Goal: Task Accomplishment & Management: Manage account settings

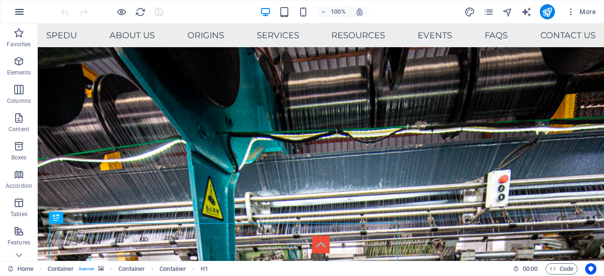
click at [22, 9] on icon "button" at bounding box center [19, 11] width 11 height 11
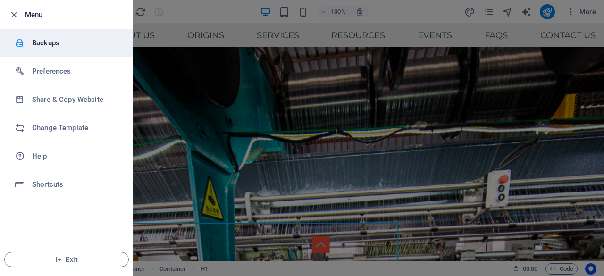
click at [45, 42] on h6 "Backups" at bounding box center [75, 42] width 87 height 11
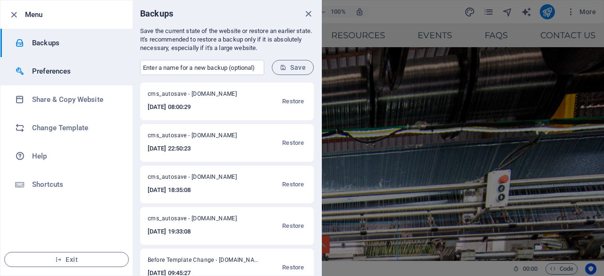
click at [71, 72] on h6 "Preferences" at bounding box center [75, 71] width 87 height 11
select select "light"
select select "all"
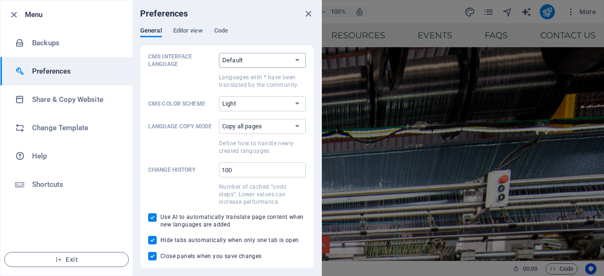
click at [266, 62] on select "Default Deutsch English Español Suomi* Français Magyar Italiano Nederlands Pols…" at bounding box center [262, 60] width 87 height 15
click at [190, 31] on span "Editor view" at bounding box center [188, 31] width 30 height 13
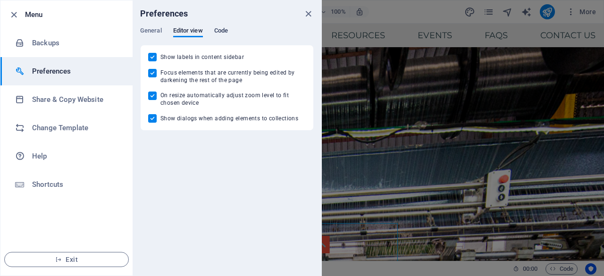
click at [223, 29] on span "Code" at bounding box center [221, 31] width 14 height 13
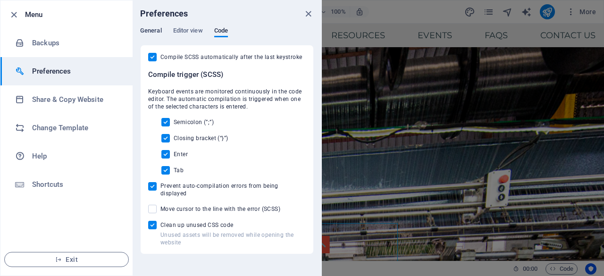
click at [146, 34] on span "General" at bounding box center [151, 31] width 22 height 13
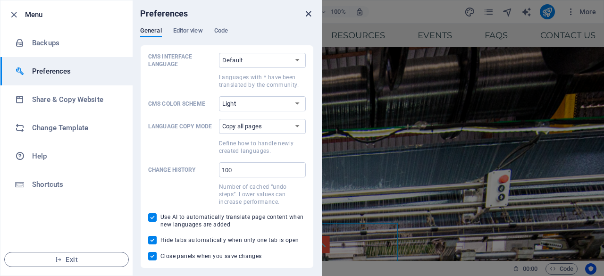
click at [306, 13] on icon "close" at bounding box center [308, 13] width 11 height 11
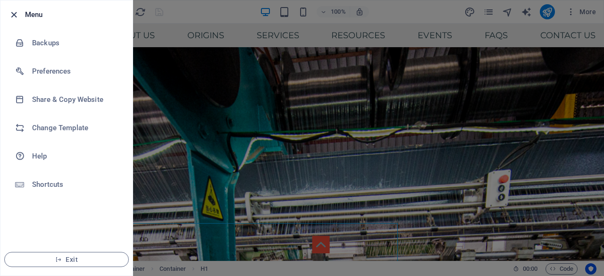
click at [16, 10] on icon "button" at bounding box center [13, 14] width 11 height 11
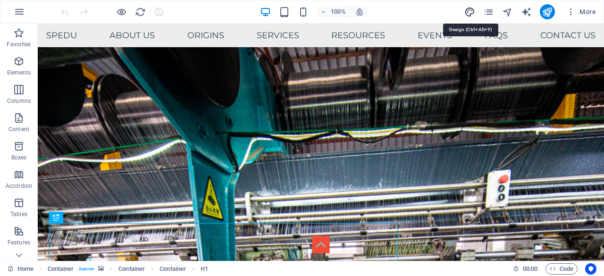
drag, startPoint x: 467, startPoint y: 8, endPoint x: 385, endPoint y: 196, distance: 205.3
click at [467, 8] on icon "design" at bounding box center [469, 12] width 11 height 11
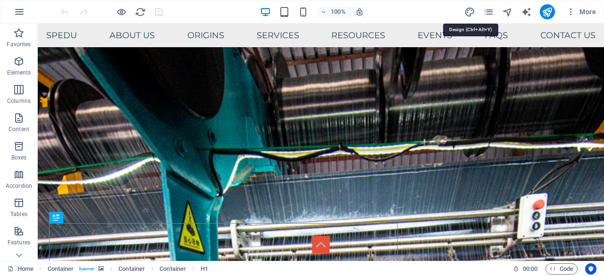
select select "px"
select select "400"
select select "px"
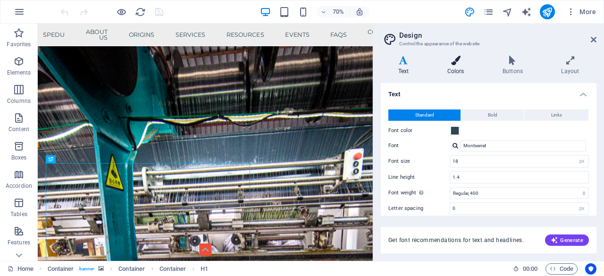
click at [462, 65] on h4 "Colors" at bounding box center [457, 66] width 55 height 20
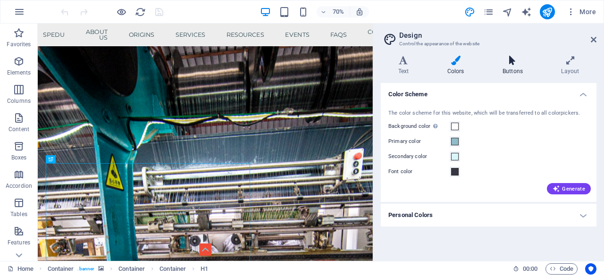
click at [510, 65] on icon at bounding box center [512, 60] width 55 height 9
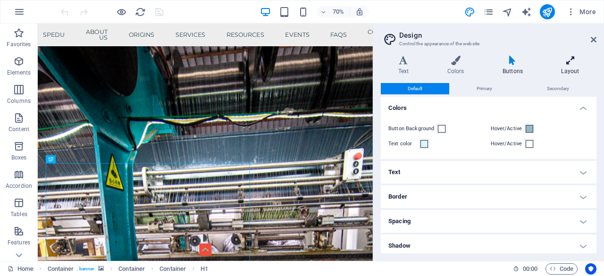
click at [574, 62] on icon at bounding box center [570, 60] width 52 height 9
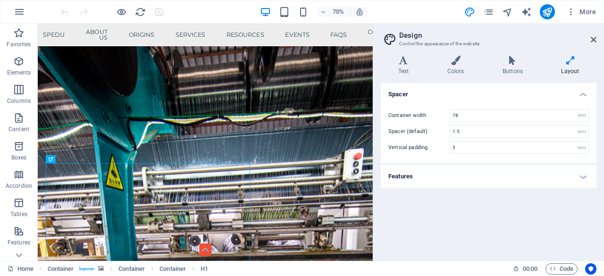
click at [584, 174] on h4 "Features" at bounding box center [489, 176] width 216 height 23
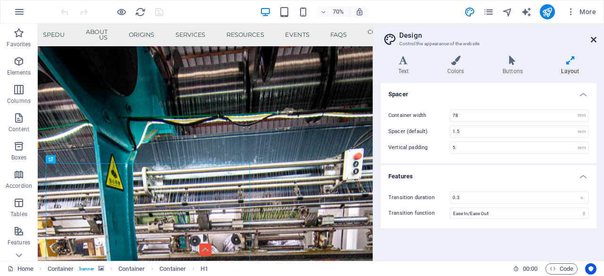
click at [594, 39] on icon at bounding box center [594, 40] width 6 height 8
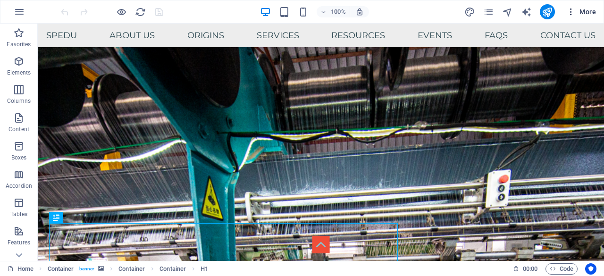
click at [571, 10] on icon "button" at bounding box center [570, 11] width 9 height 9
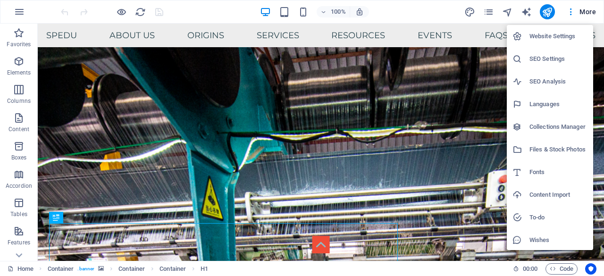
click at [578, 124] on h6 "Collections Manager" at bounding box center [559, 126] width 58 height 11
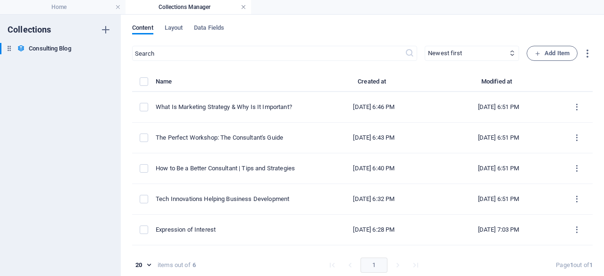
click at [244, 7] on link at bounding box center [244, 7] width 6 height 9
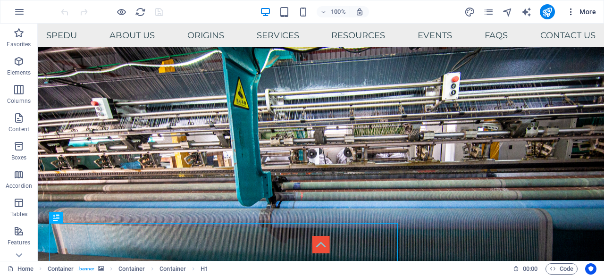
click at [572, 13] on icon "button" at bounding box center [570, 11] width 9 height 9
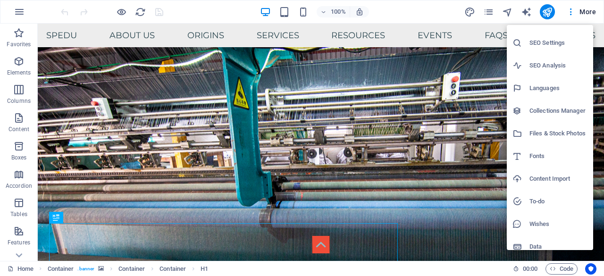
scroll to position [24, 0]
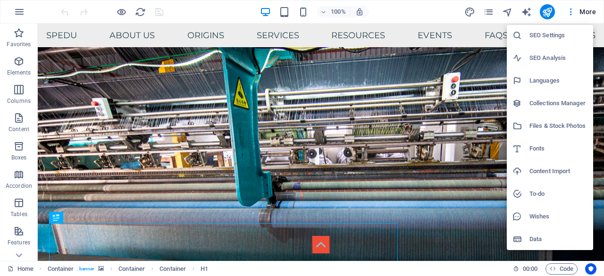
click at [533, 238] on h6 "Data" at bounding box center [559, 239] width 58 height 11
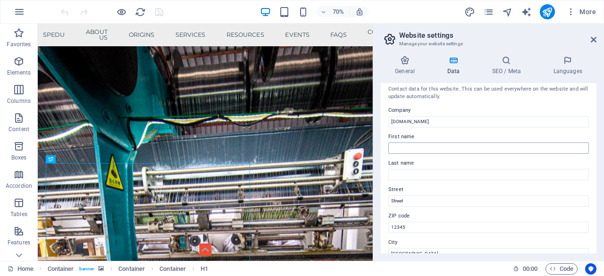
scroll to position [0, 0]
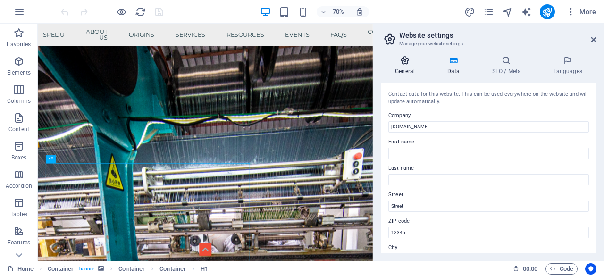
click at [399, 67] on h4 "General" at bounding box center [407, 66] width 52 height 20
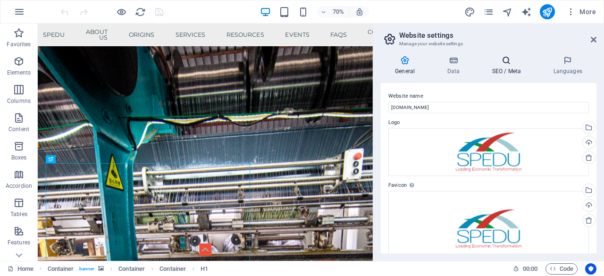
click at [498, 62] on icon at bounding box center [507, 60] width 58 height 9
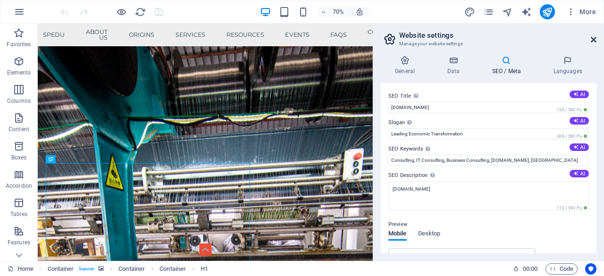
click at [595, 38] on icon at bounding box center [594, 40] width 6 height 8
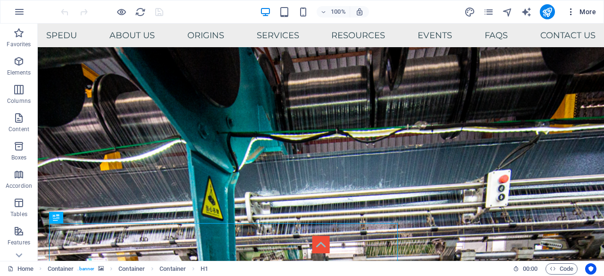
click at [574, 11] on icon "button" at bounding box center [570, 11] width 9 height 9
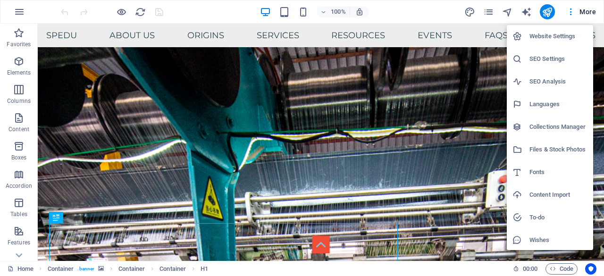
click at [587, 16] on div at bounding box center [302, 138] width 604 height 276
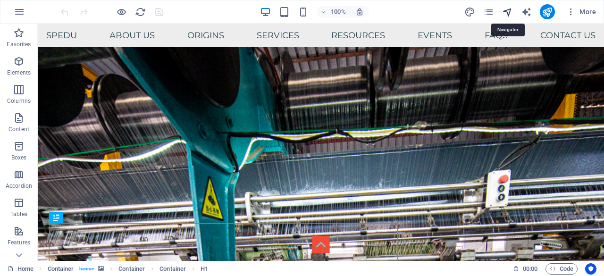
click at [508, 10] on icon "navigator" at bounding box center [507, 12] width 11 height 11
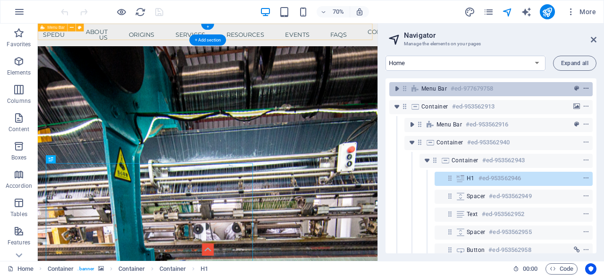
click at [584, 87] on icon "context-menu" at bounding box center [586, 88] width 7 height 7
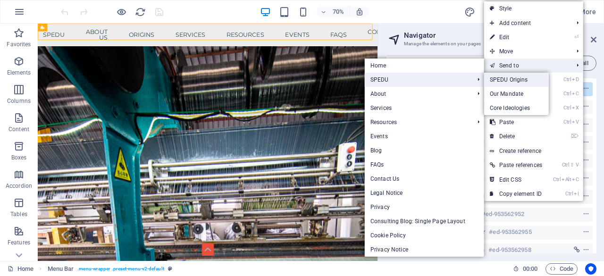
click at [511, 79] on link "SPEDU Origins" at bounding box center [516, 80] width 65 height 14
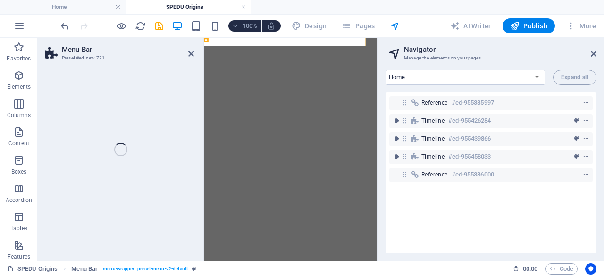
select select "header"
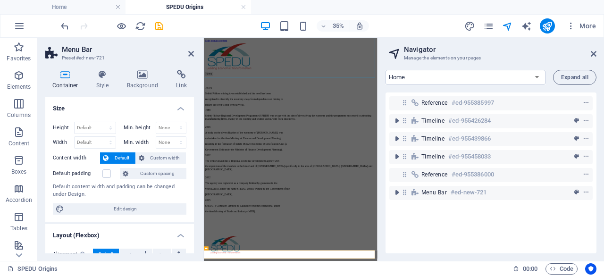
scroll to position [620, 0]
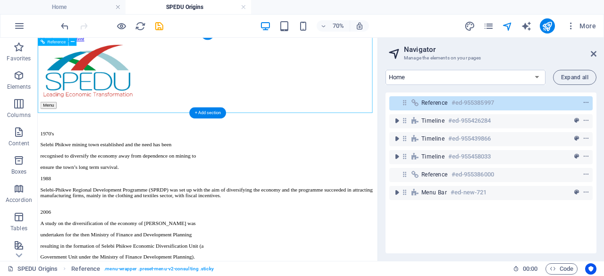
scroll to position [0, 0]
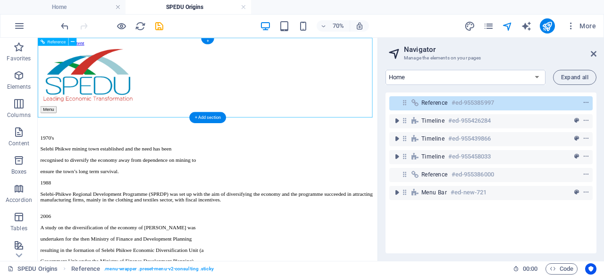
click at [359, 62] on div "Menu" at bounding box center [281, 109] width 478 height 119
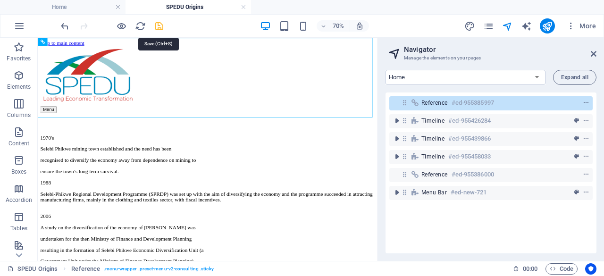
click at [160, 25] on icon "save" at bounding box center [159, 26] width 11 height 11
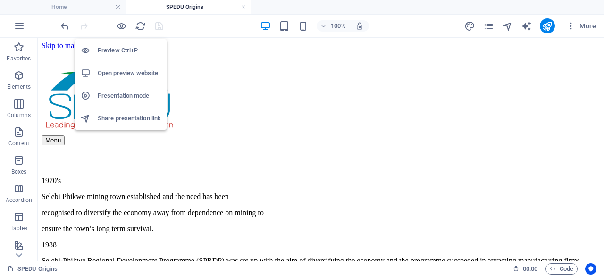
click at [113, 51] on h6 "Preview Ctrl+P" at bounding box center [129, 50] width 63 height 11
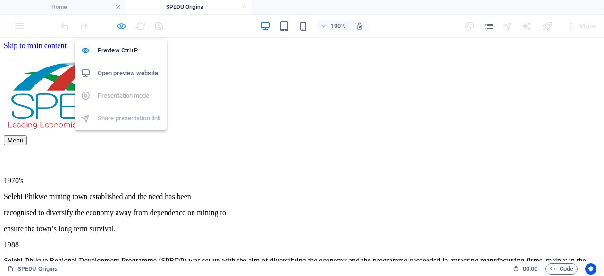
click at [118, 23] on icon "button" at bounding box center [121, 26] width 11 height 11
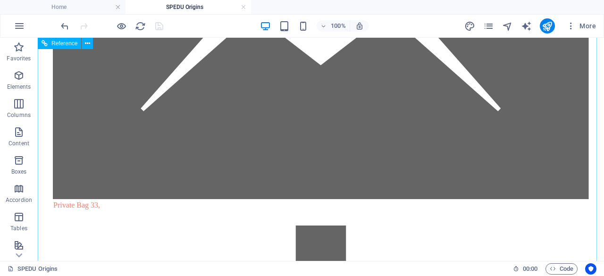
scroll to position [980, 0]
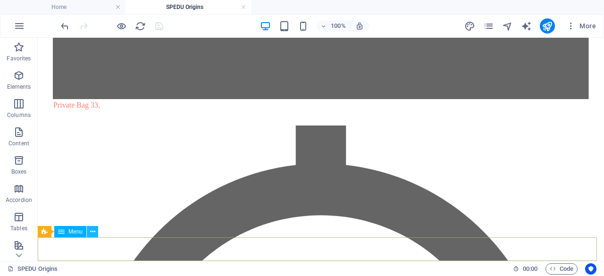
click at [93, 232] on icon at bounding box center [92, 232] width 5 height 10
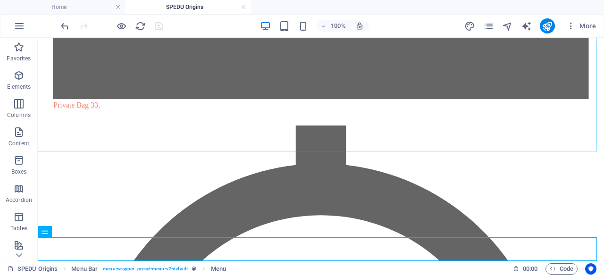
drag, startPoint x: 109, startPoint y: 270, endPoint x: 117, endPoint y: 53, distance: 216.8
drag, startPoint x: 92, startPoint y: 269, endPoint x: 221, endPoint y: 93, distance: 218.1
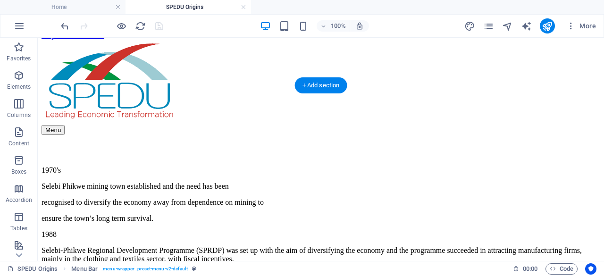
scroll to position [0, 0]
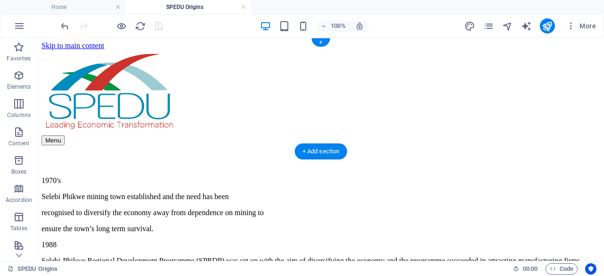
drag, startPoint x: 90, startPoint y: 269, endPoint x: 254, endPoint y: 46, distance: 277.2
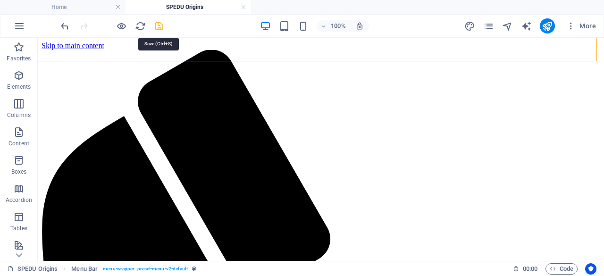
click at [157, 24] on icon "save" at bounding box center [159, 26] width 11 height 11
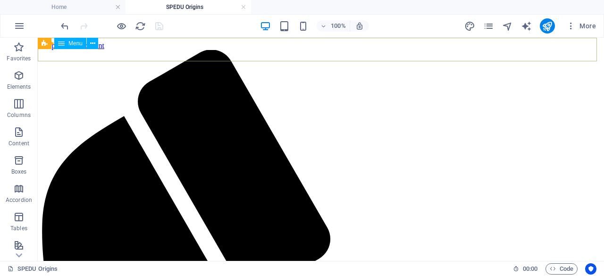
click at [93, 43] on icon at bounding box center [92, 44] width 5 height 10
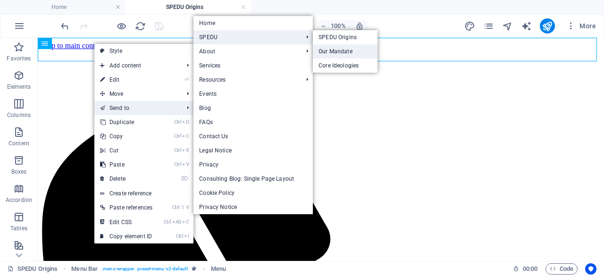
click at [329, 51] on link "Our Mandate" at bounding box center [345, 51] width 65 height 14
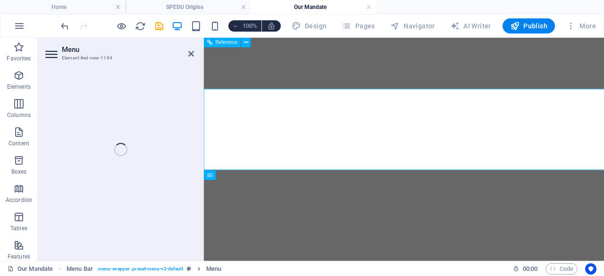
select select
select select "5"
select select
select select "2"
select select
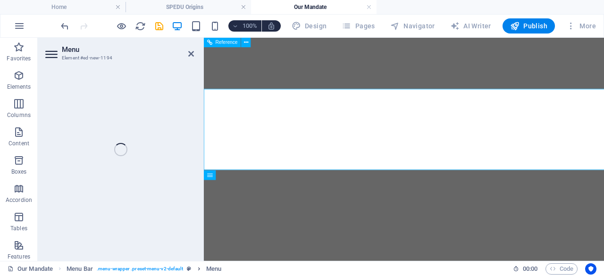
select select "8"
select select
select select "9"
select select
select select "11"
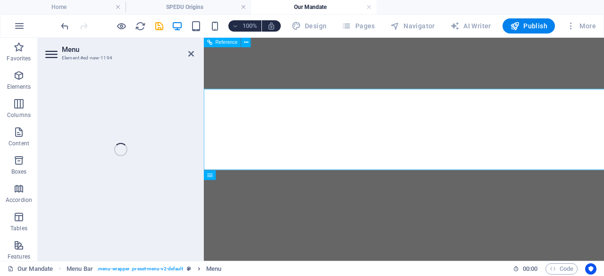
select select
select select "13"
select select
select select "14"
select select
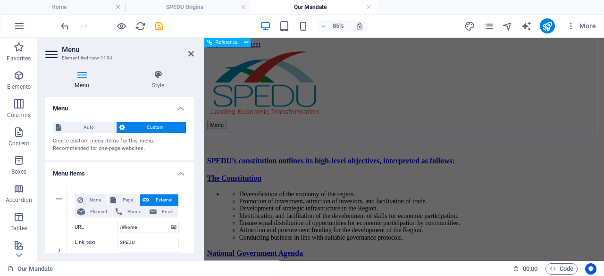
click at [384, 50] on div "Menu" at bounding box center [440, 109] width 464 height 119
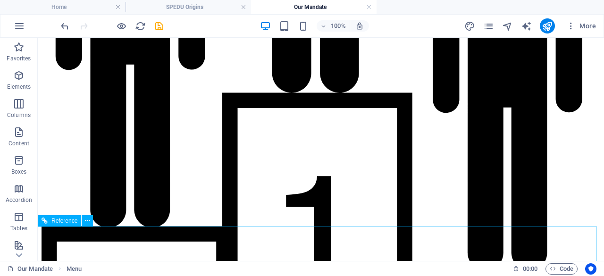
scroll to position [1635, 0]
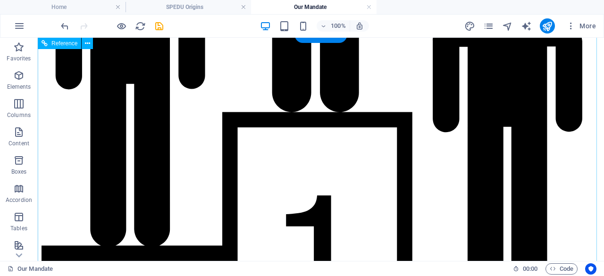
drag, startPoint x: 95, startPoint y: 49, endPoint x: 132, endPoint y: 204, distance: 160.2
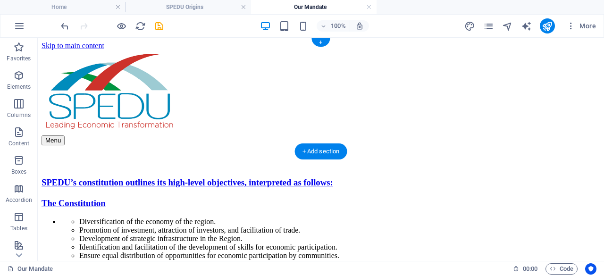
scroll to position [0, 0]
drag, startPoint x: 88, startPoint y: 200, endPoint x: 186, endPoint y: 41, distance: 186.3
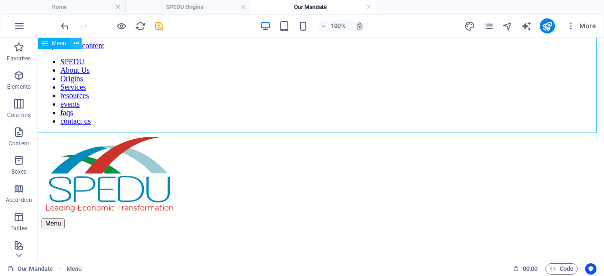
click at [76, 46] on icon at bounding box center [76, 44] width 5 height 10
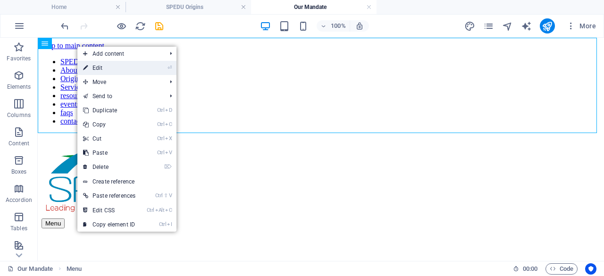
click at [129, 68] on link "⏎ Edit" at bounding box center [109, 68] width 64 height 14
select select
select select "5"
select select
select select "2"
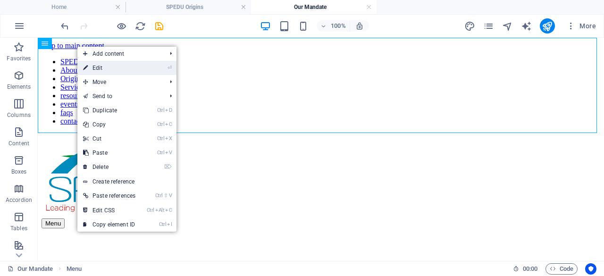
select select
select select "8"
select select
select select "9"
select select
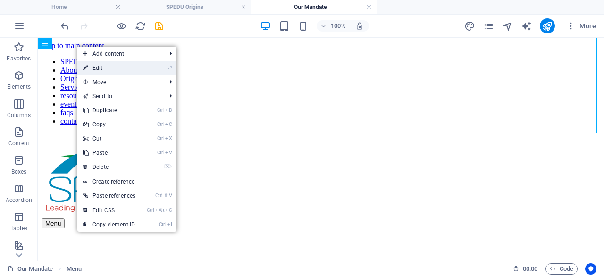
select select "11"
select select
select select "13"
select select
select select "14"
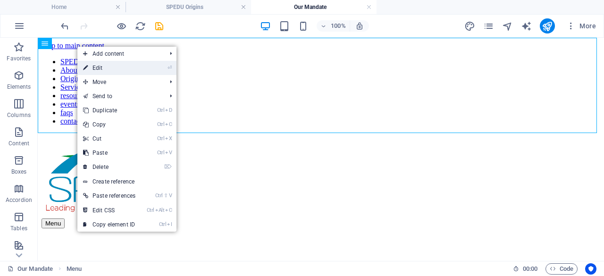
select select
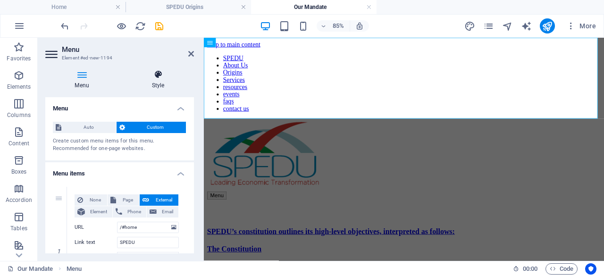
click at [161, 75] on icon at bounding box center [158, 74] width 72 height 9
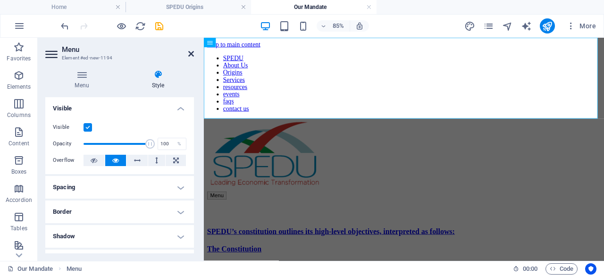
click at [194, 54] on icon at bounding box center [191, 54] width 6 height 8
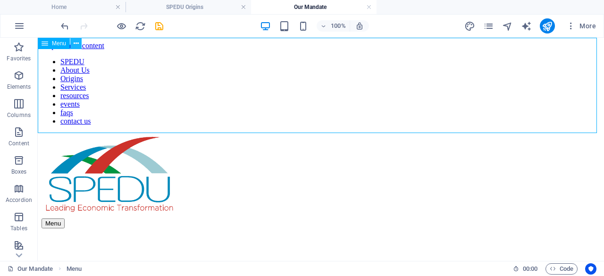
click at [77, 45] on icon at bounding box center [76, 44] width 5 height 10
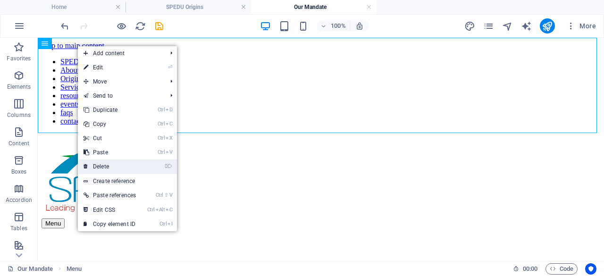
click at [132, 165] on link "⌦ Delete" at bounding box center [110, 167] width 64 height 14
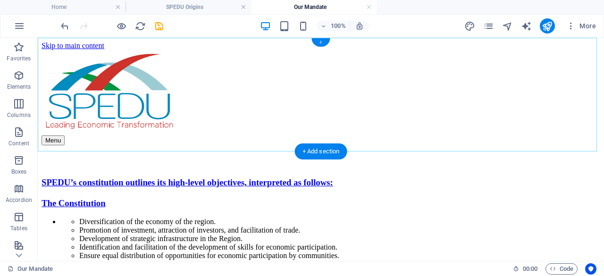
click at [320, 43] on div "+" at bounding box center [321, 42] width 18 height 8
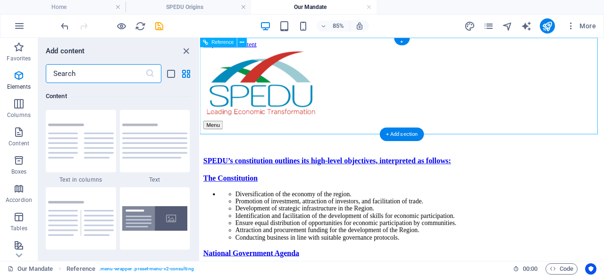
scroll to position [1652, 0]
click at [184, 53] on icon "close panel" at bounding box center [186, 51] width 11 height 11
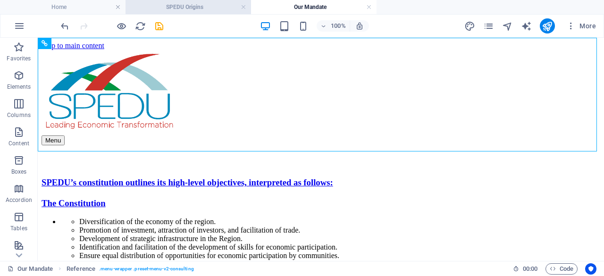
click at [186, 10] on h4 "SPEDU Origins" at bounding box center [189, 7] width 126 height 10
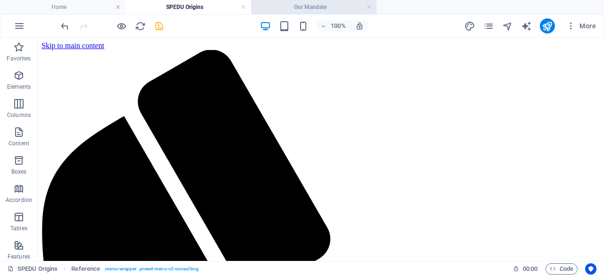
click at [276, 6] on h4 "Our Mandate" at bounding box center [314, 7] width 126 height 10
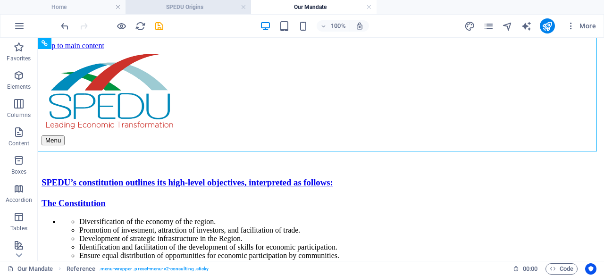
click at [191, 9] on h4 "SPEDU Origins" at bounding box center [189, 7] width 126 height 10
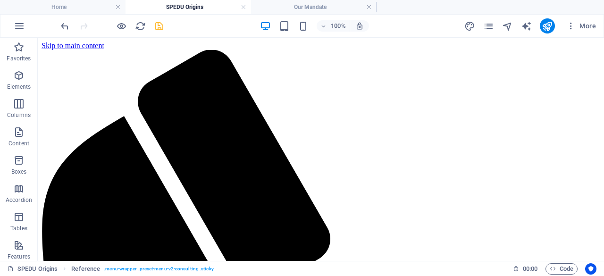
click at [204, 13] on li "SPEDU Origins" at bounding box center [189, 7] width 126 height 14
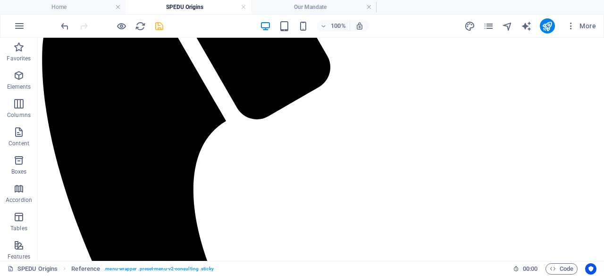
scroll to position [0, 0]
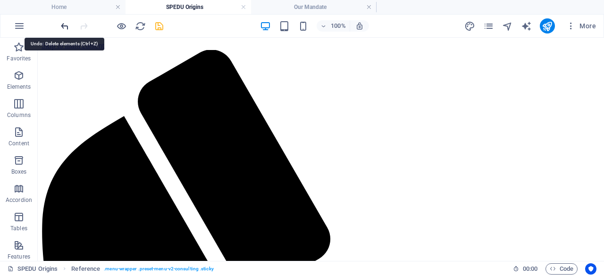
click at [66, 30] on icon "undo" at bounding box center [64, 26] width 11 height 11
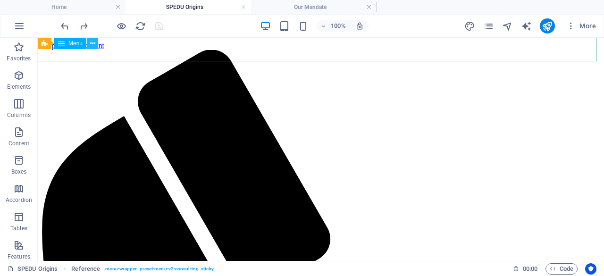
click at [94, 45] on icon at bounding box center [92, 44] width 5 height 10
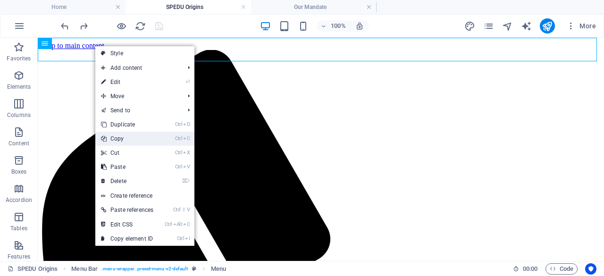
click at [141, 135] on link "Ctrl C Copy" at bounding box center [127, 139] width 64 height 14
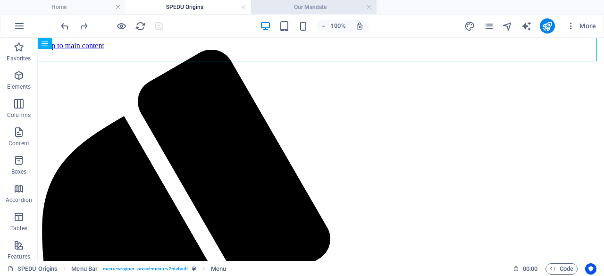
click at [308, 4] on h4 "Our Mandate" at bounding box center [314, 7] width 126 height 10
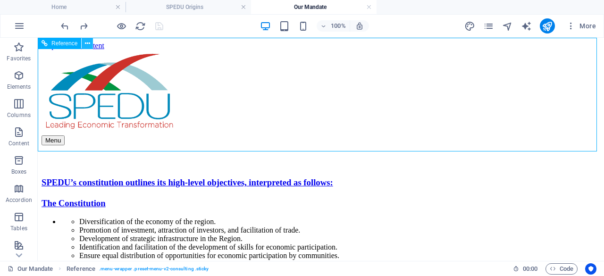
click at [87, 42] on icon at bounding box center [87, 44] width 5 height 10
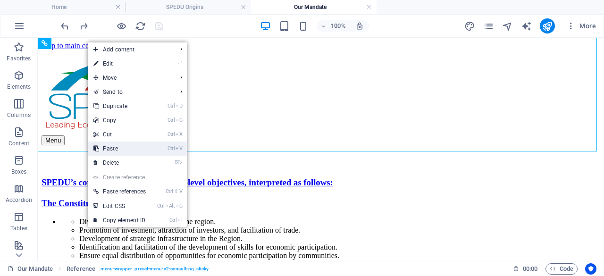
click at [138, 145] on link "Ctrl V Paste" at bounding box center [120, 149] width 64 height 14
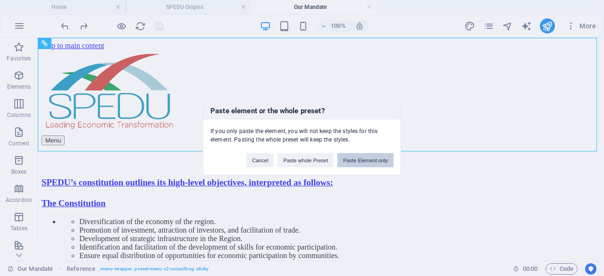
click at [370, 157] on button "Paste Element only" at bounding box center [366, 160] width 56 height 14
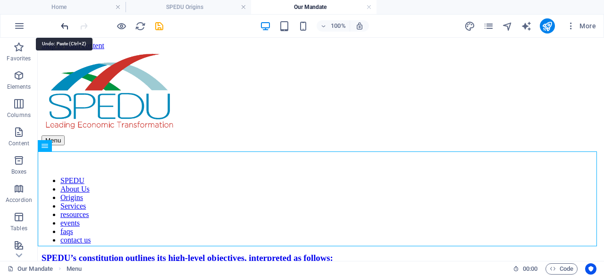
click at [61, 24] on icon "undo" at bounding box center [64, 26] width 11 height 11
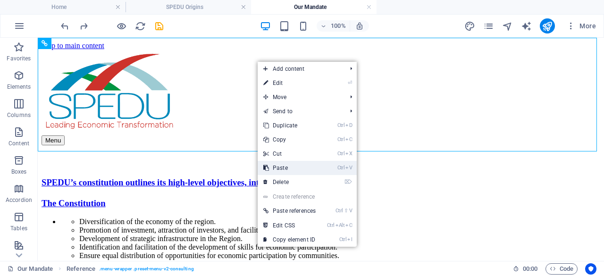
click at [316, 167] on link "Ctrl V Paste" at bounding box center [290, 168] width 64 height 14
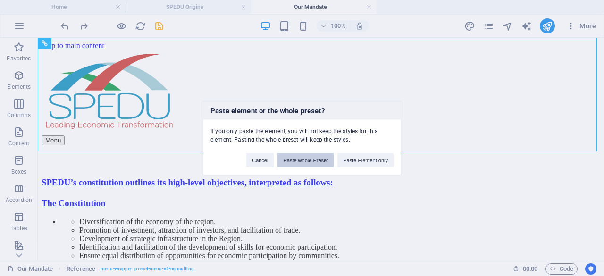
click at [314, 160] on button "Paste whole Preset" at bounding box center [306, 160] width 56 height 14
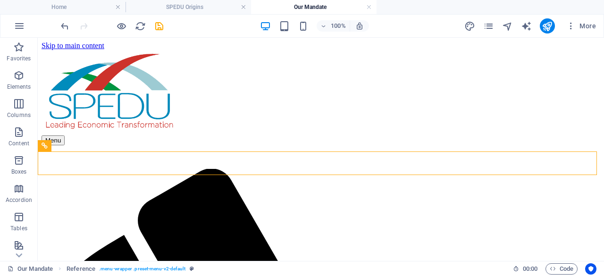
drag, startPoint x: 86, startPoint y: 149, endPoint x: 104, endPoint y: 33, distance: 117.4
click at [104, 38] on section "Favorites Elements Columns Content Boxes Accordion Tables Features Images Slide…" at bounding box center [302, 149] width 604 height 223
drag, startPoint x: 107, startPoint y: 186, endPoint x: 88, endPoint y: 47, distance: 140.1
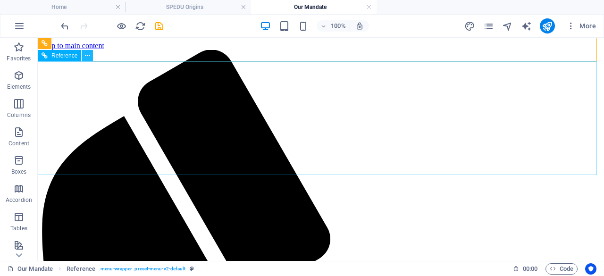
click at [87, 56] on icon at bounding box center [87, 56] width 5 height 10
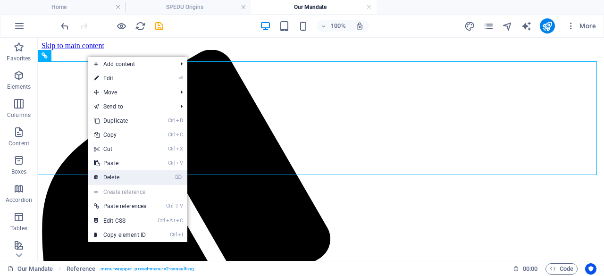
click at [137, 177] on link "⌦ Delete" at bounding box center [120, 177] width 64 height 14
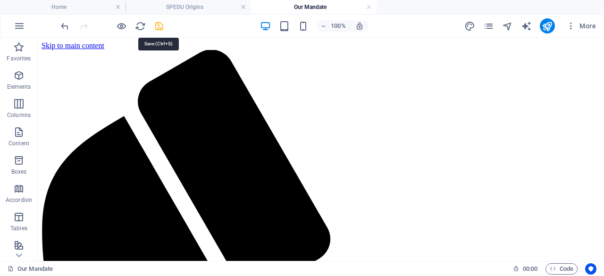
click at [157, 25] on icon "save" at bounding box center [159, 26] width 11 height 11
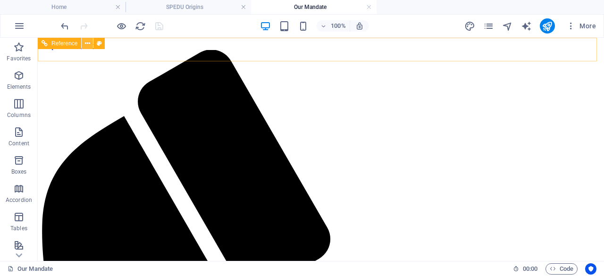
click at [84, 45] on button at bounding box center [87, 43] width 11 height 11
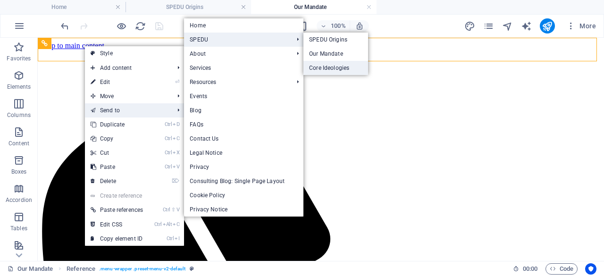
click at [340, 69] on link "Core Ideologies" at bounding box center [336, 68] width 65 height 14
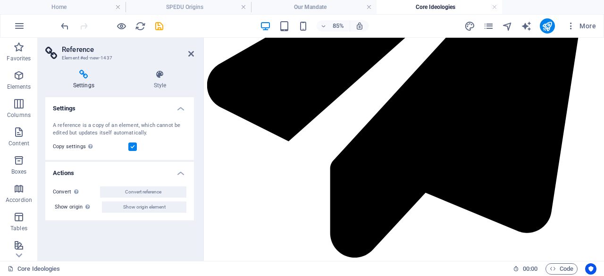
scroll to position [304, 0]
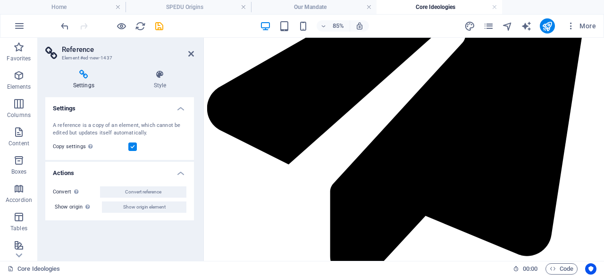
drag, startPoint x: 426, startPoint y: 270, endPoint x: 246, endPoint y: 61, distance: 275.5
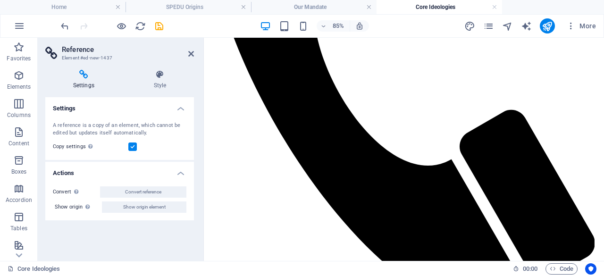
scroll to position [0, 0]
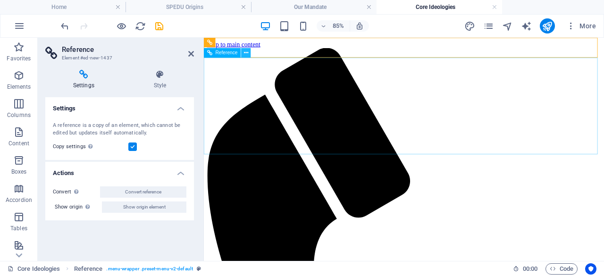
click at [245, 51] on icon at bounding box center [246, 53] width 4 height 8
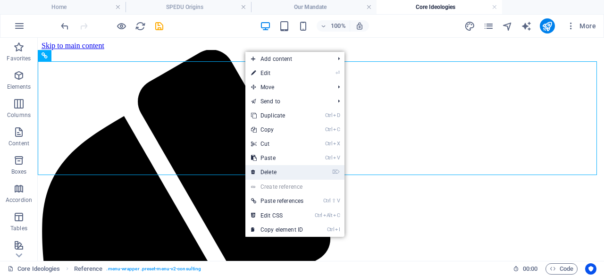
click at [278, 170] on link "⌦ Delete" at bounding box center [277, 172] width 64 height 14
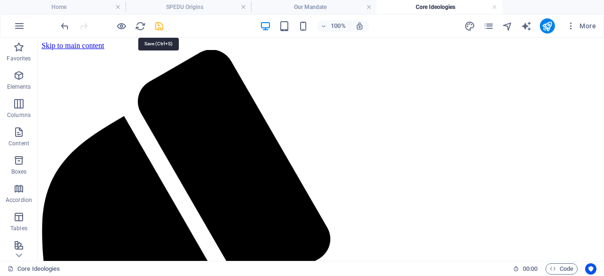
drag, startPoint x: 160, startPoint y: 25, endPoint x: 178, endPoint y: 8, distance: 25.4
click at [160, 25] on icon "save" at bounding box center [159, 26] width 11 height 11
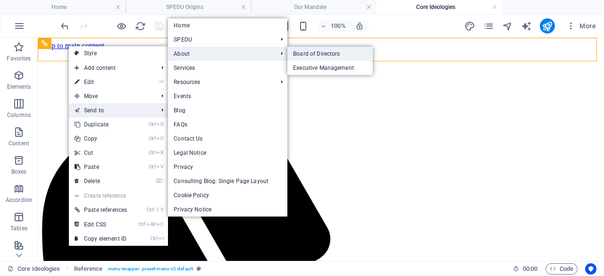
click at [342, 52] on link "Board of Directors" at bounding box center [329, 54] width 85 height 14
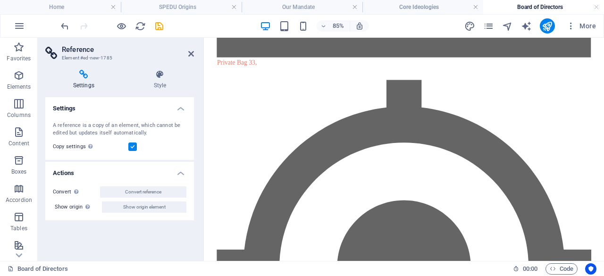
scroll to position [2596, 0]
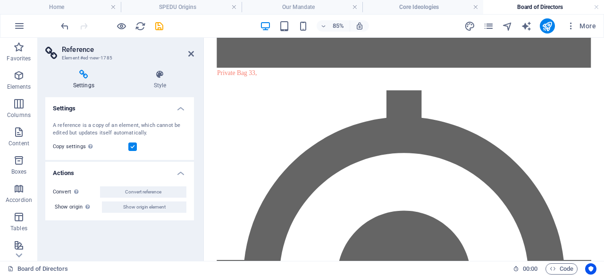
drag, startPoint x: 417, startPoint y: 270, endPoint x: 261, endPoint y: 44, distance: 275.1
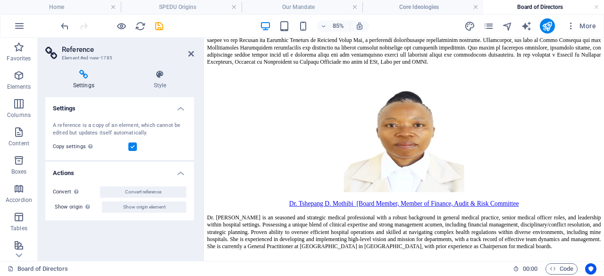
scroll to position [0, 0]
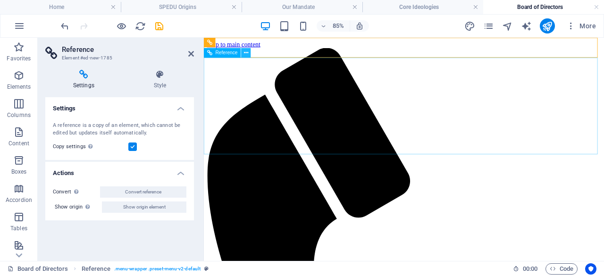
click at [245, 56] on icon at bounding box center [246, 53] width 4 height 8
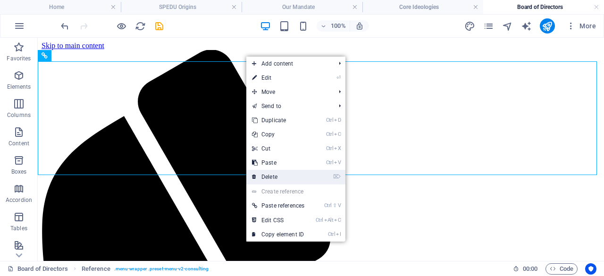
click at [282, 176] on link "⌦ Delete" at bounding box center [278, 177] width 64 height 14
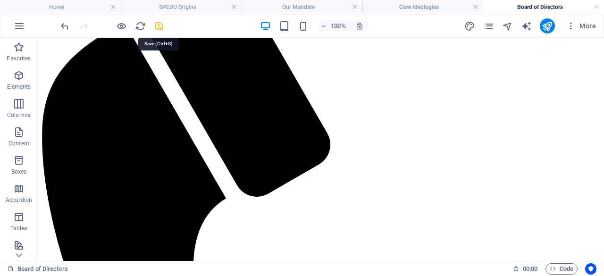
click at [160, 25] on icon "save" at bounding box center [159, 26] width 11 height 11
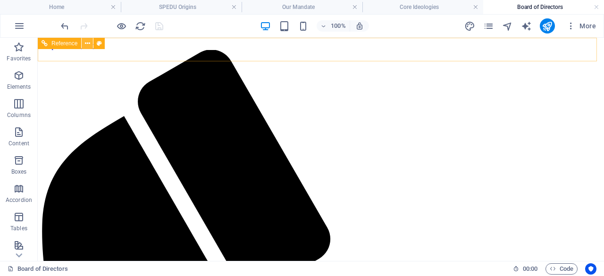
click at [85, 41] on icon at bounding box center [87, 44] width 5 height 10
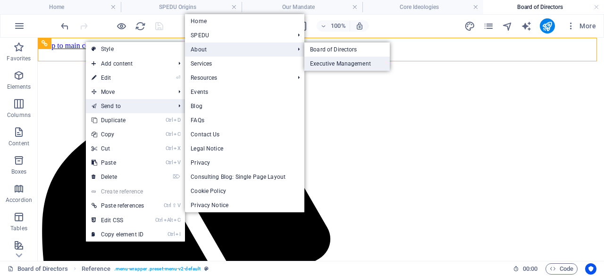
click at [340, 61] on link "Executive Management" at bounding box center [346, 64] width 85 height 14
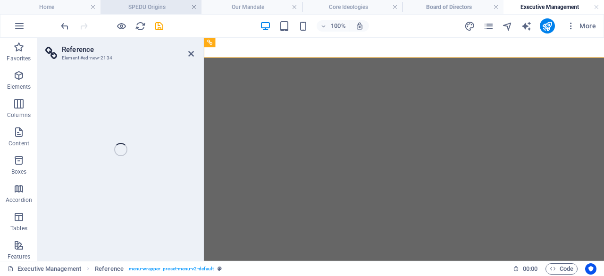
click at [194, 9] on link at bounding box center [194, 7] width 6 height 9
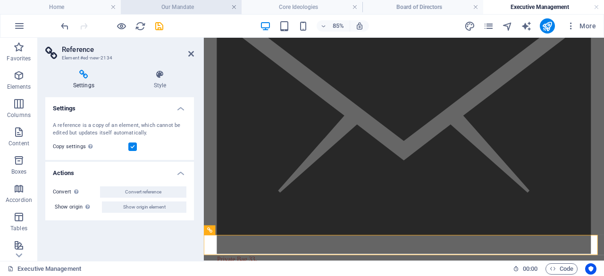
scroll to position [1620, 0]
click at [235, 7] on link at bounding box center [234, 7] width 6 height 9
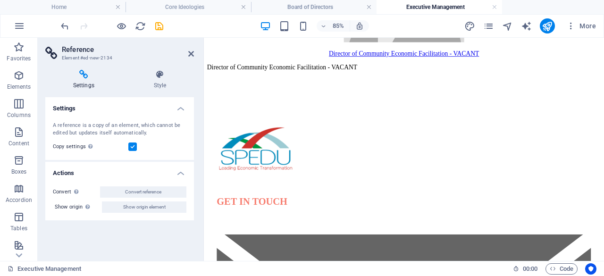
drag, startPoint x: 416, startPoint y: 270, endPoint x: 240, endPoint y: 43, distance: 287.3
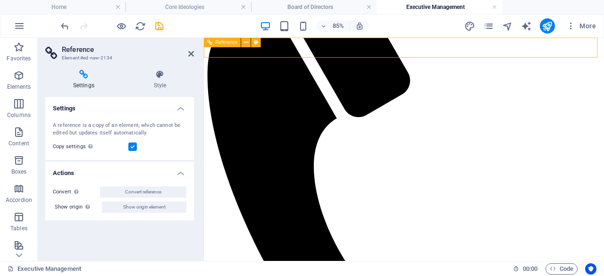
scroll to position [0, 0]
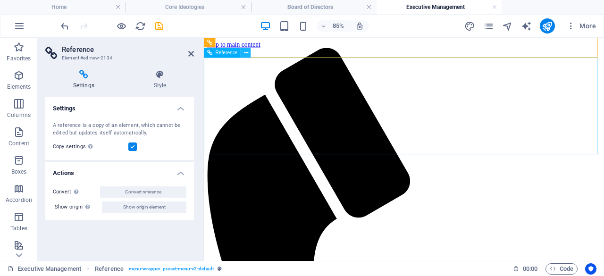
click at [246, 53] on icon at bounding box center [246, 53] width 4 height 8
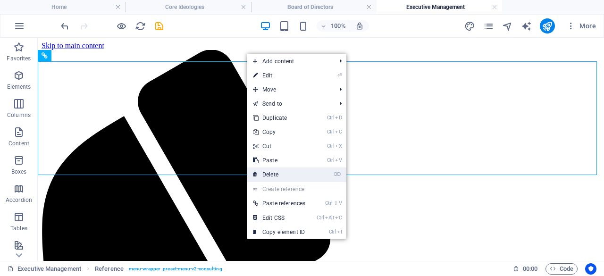
click at [301, 172] on link "⌦ Delete" at bounding box center [279, 175] width 64 height 14
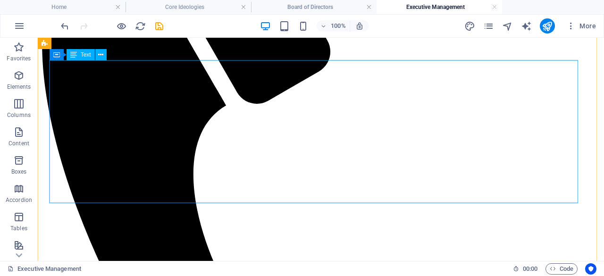
scroll to position [189, 0]
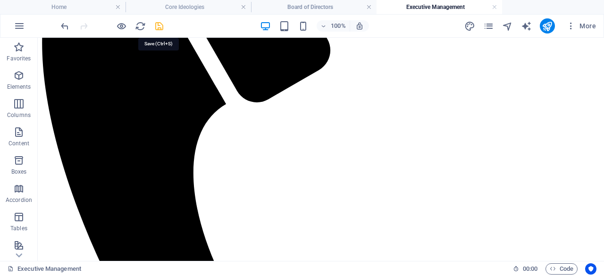
click at [161, 25] on icon "save" at bounding box center [159, 26] width 11 height 11
click at [320, 6] on h4 "Board of Directors" at bounding box center [314, 7] width 126 height 10
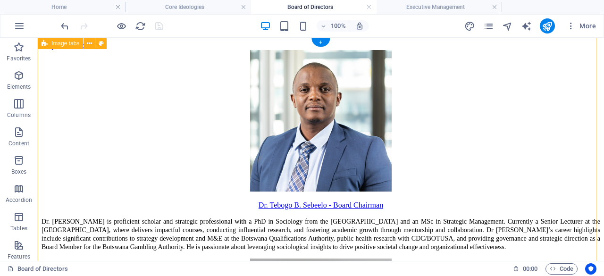
scroll to position [0, 0]
click at [180, 6] on h4 "Core Ideologies" at bounding box center [189, 7] width 126 height 10
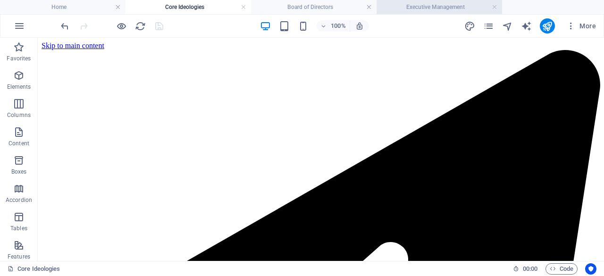
click at [430, 7] on h4 "Executive Management" at bounding box center [440, 7] width 126 height 10
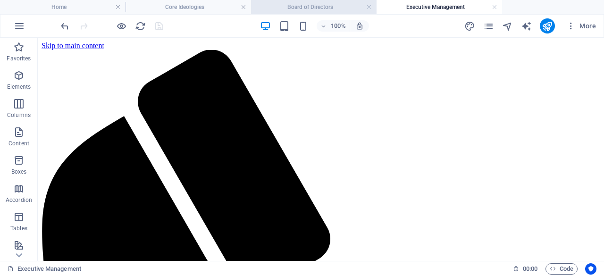
click at [326, 4] on h4 "Board of Directors" at bounding box center [314, 7] width 126 height 10
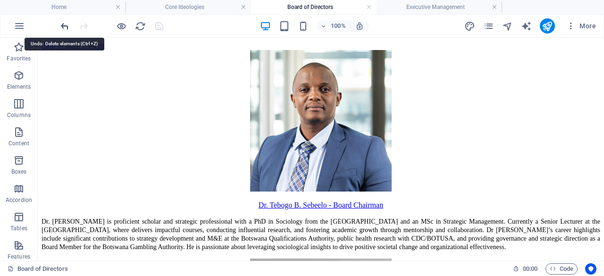
click at [65, 23] on icon "undo" at bounding box center [64, 26] width 11 height 11
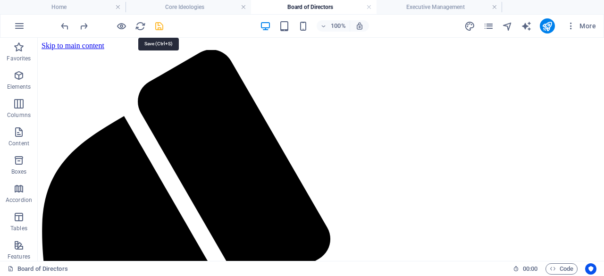
click at [156, 26] on icon "save" at bounding box center [159, 26] width 11 height 11
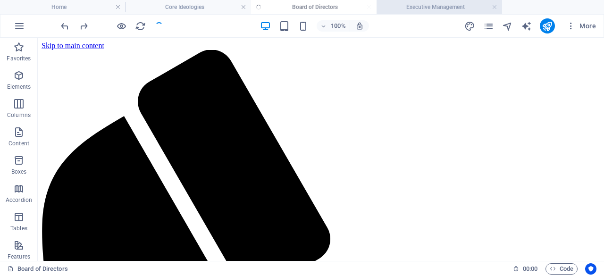
click at [428, 6] on h4 "Executive Management" at bounding box center [440, 7] width 126 height 10
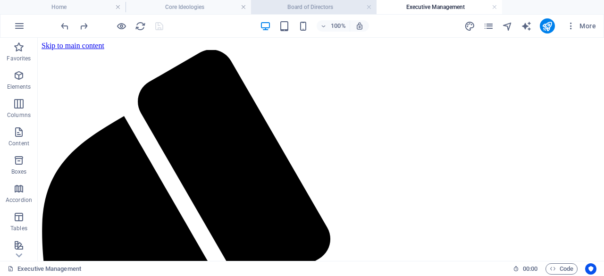
click at [329, 8] on h4 "Board of Directors" at bounding box center [314, 7] width 126 height 10
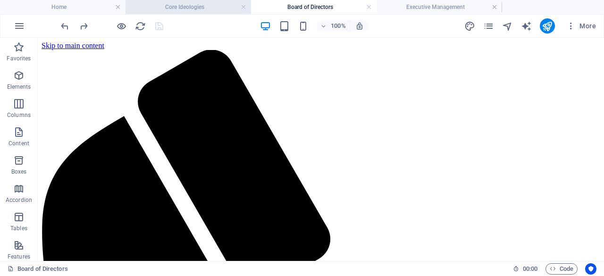
click at [195, 4] on h4 "Core Ideologies" at bounding box center [189, 7] width 126 height 10
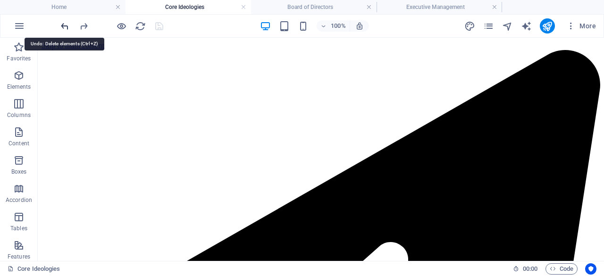
click at [66, 24] on icon "undo" at bounding box center [64, 26] width 11 height 11
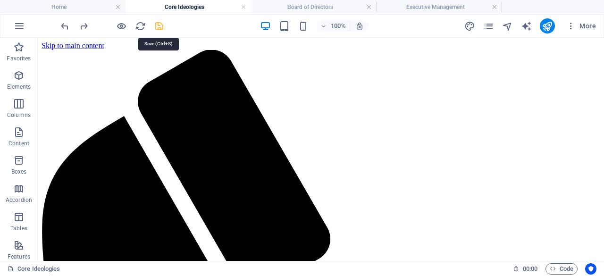
click at [158, 25] on icon "save" at bounding box center [159, 26] width 11 height 11
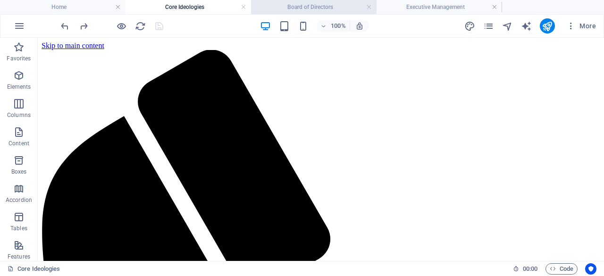
click at [318, 6] on h4 "Board of Directors" at bounding box center [314, 7] width 126 height 10
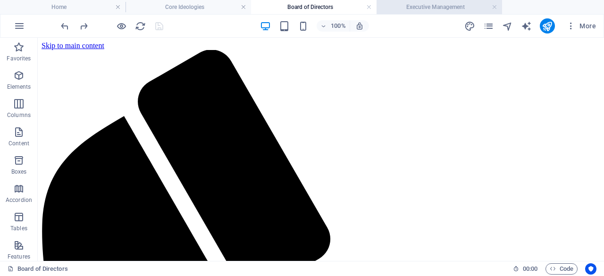
click at [414, 3] on h4 "Executive Management" at bounding box center [440, 7] width 126 height 10
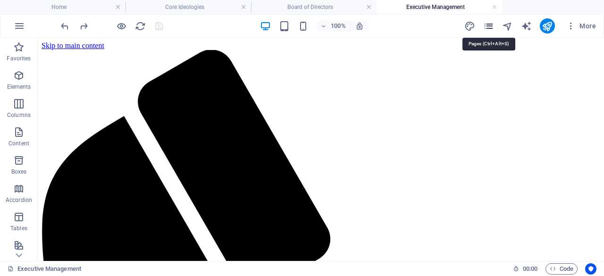
click at [489, 27] on icon "pages" at bounding box center [488, 26] width 11 height 11
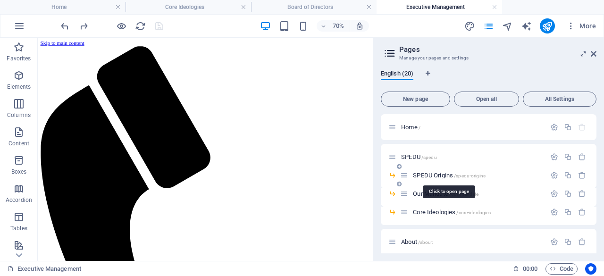
click at [445, 175] on span "SPEDU Origins /spedu-origins" at bounding box center [449, 175] width 73 height 7
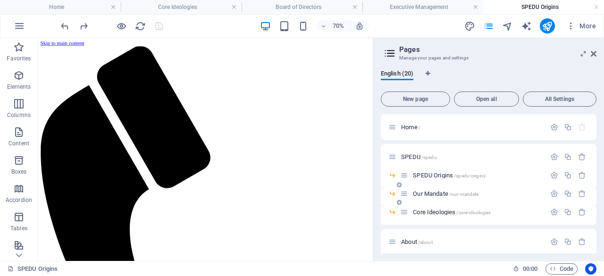
click at [439, 190] on span "Our Mandate /our-mandate" at bounding box center [446, 193] width 66 height 7
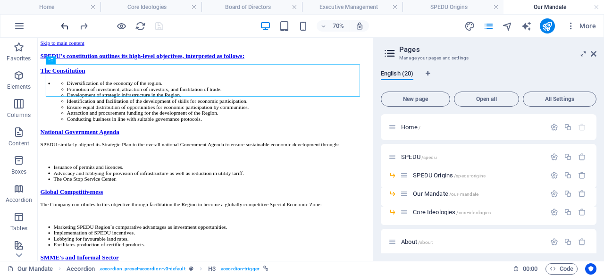
click at [63, 25] on icon "undo" at bounding box center [64, 26] width 11 height 11
click at [65, 25] on icon "undo" at bounding box center [64, 26] width 11 height 11
click at [430, 208] on div "Core Ideologies /core-ideologies" at bounding box center [472, 212] width 145 height 11
click at [430, 212] on span "Core Ideologies /core-ideologies" at bounding box center [452, 212] width 78 height 7
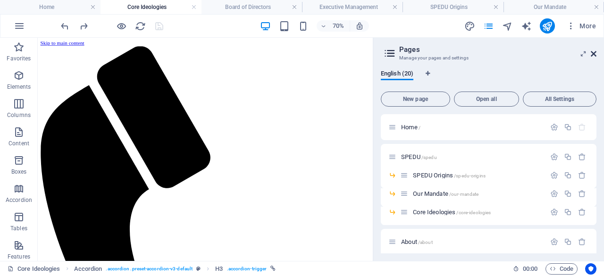
drag, startPoint x: 594, startPoint y: 52, endPoint x: 163, endPoint y: 17, distance: 432.5
click at [594, 52] on icon at bounding box center [594, 54] width 6 height 8
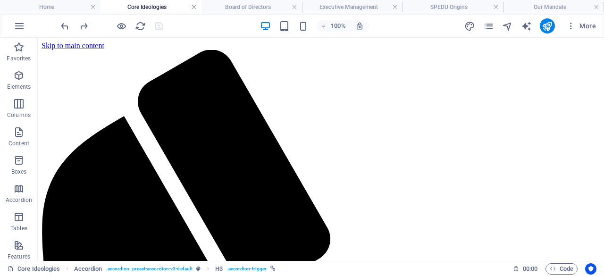
click at [194, 8] on link at bounding box center [194, 7] width 6 height 9
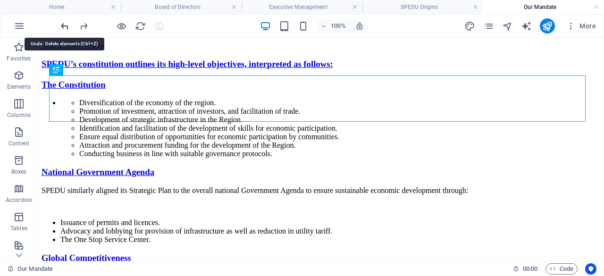
click at [64, 25] on icon "undo" at bounding box center [64, 26] width 11 height 11
drag, startPoint x: 64, startPoint y: 25, endPoint x: 46, endPoint y: 0, distance: 30.5
click at [64, 25] on icon "undo" at bounding box center [64, 26] width 11 height 11
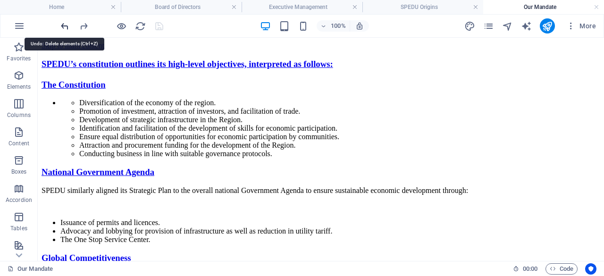
click at [67, 26] on icon "undo" at bounding box center [64, 26] width 11 height 11
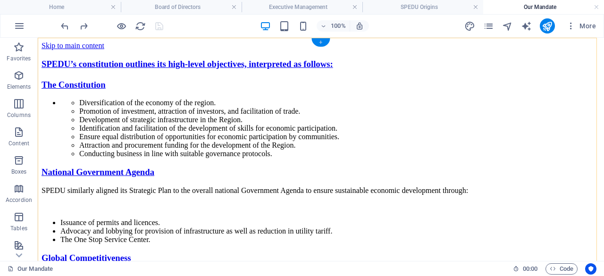
click at [320, 42] on div "+" at bounding box center [321, 42] width 18 height 8
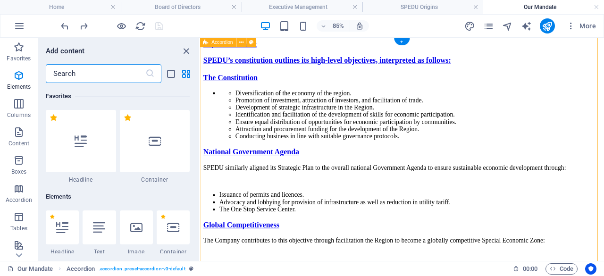
scroll to position [1652, 0]
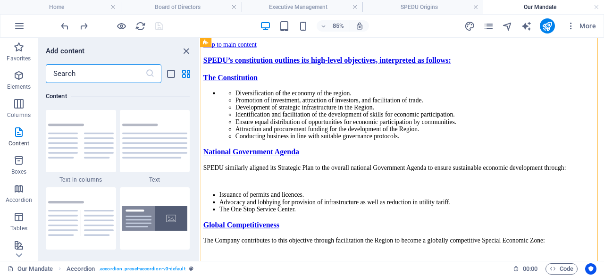
click at [92, 73] on input "text" at bounding box center [96, 73] width 100 height 19
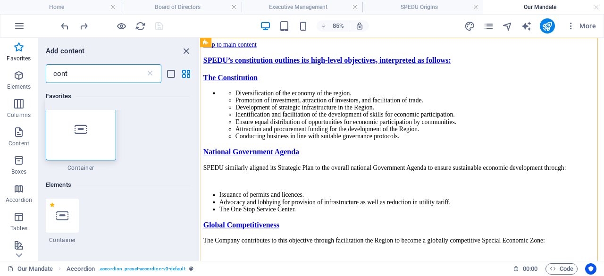
scroll to position [0, 0]
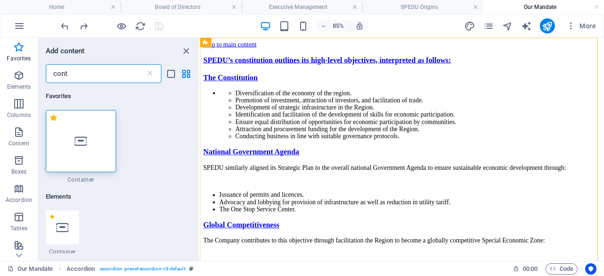
type input "cont"
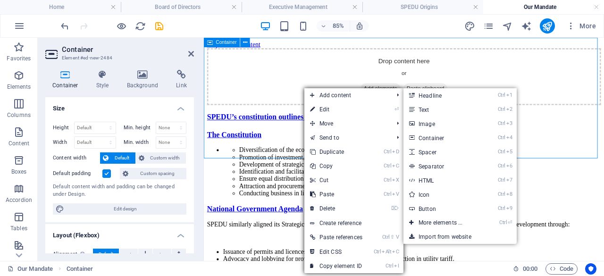
click at [604, 102] on div "Drop content here or Add elements Paste clipboard" at bounding box center [440, 83] width 464 height 67
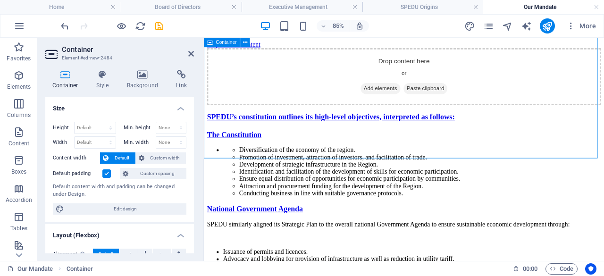
click at [463, 104] on span "Paste clipboard" at bounding box center [465, 97] width 52 height 13
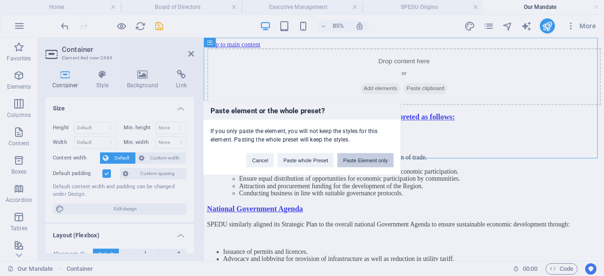
click at [355, 156] on button "Paste Element only" at bounding box center [366, 160] width 56 height 14
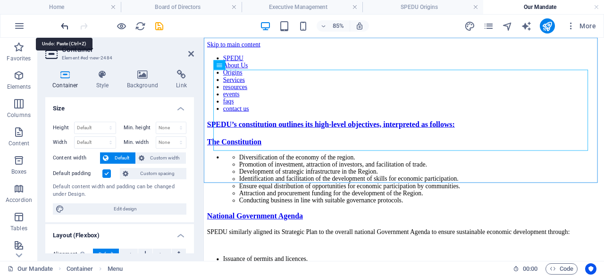
click at [65, 25] on icon "undo" at bounding box center [64, 26] width 11 height 11
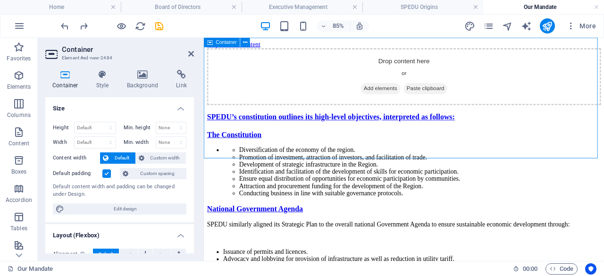
click at [473, 104] on span "Paste clipboard" at bounding box center [465, 97] width 52 height 13
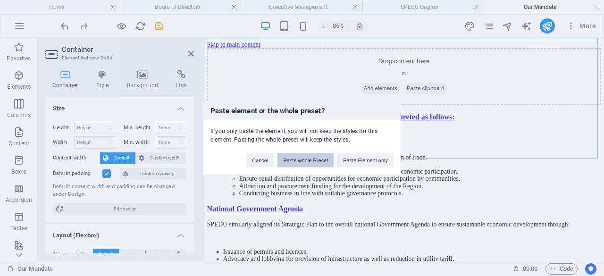
click at [312, 160] on button "Paste whole Preset" at bounding box center [306, 160] width 56 height 14
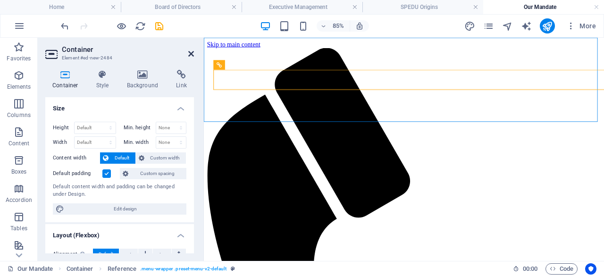
drag, startPoint x: 191, startPoint y: 51, endPoint x: 157, endPoint y: 22, distance: 44.5
click at [191, 51] on icon at bounding box center [191, 54] width 6 height 8
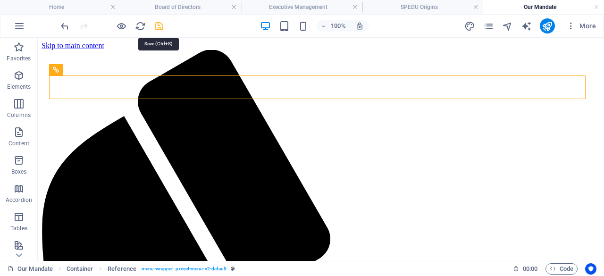
click at [160, 26] on icon "save" at bounding box center [159, 26] width 11 height 11
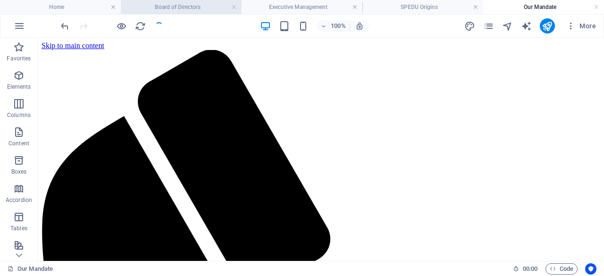
click at [194, 11] on h4 "Board of Directors" at bounding box center [181, 7] width 121 height 10
click at [234, 8] on link at bounding box center [234, 7] width 6 height 9
click at [244, 8] on link at bounding box center [244, 7] width 6 height 9
click at [216, 8] on h4 "SPEDU Origins" at bounding box center [189, 7] width 126 height 10
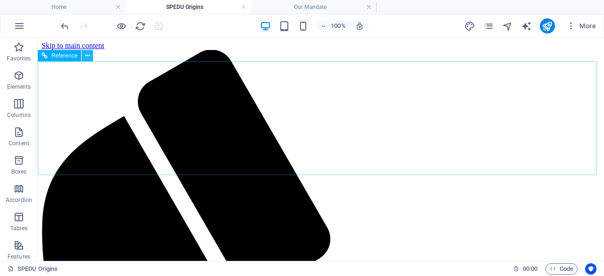
click at [89, 57] on icon at bounding box center [87, 56] width 5 height 10
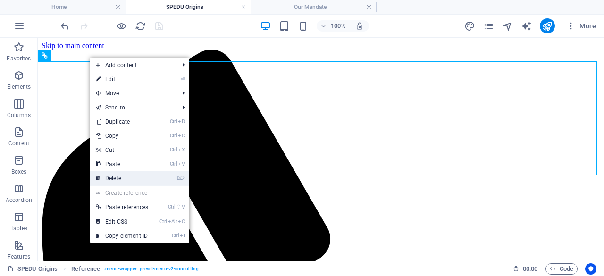
click at [132, 175] on link "⌦ Delete" at bounding box center [122, 178] width 64 height 14
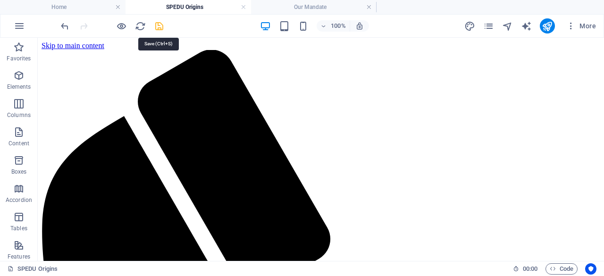
drag, startPoint x: 160, startPoint y: 26, endPoint x: 193, endPoint y: 9, distance: 37.2
click at [160, 26] on icon "save" at bounding box center [159, 26] width 11 height 11
click at [243, 9] on link at bounding box center [244, 7] width 6 height 9
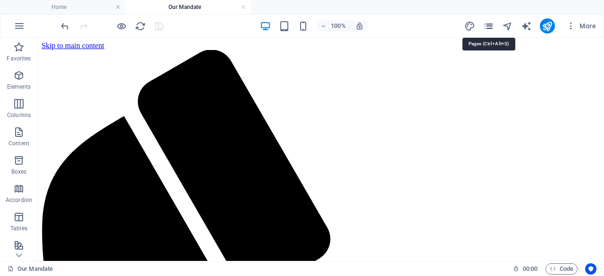
click at [492, 24] on icon "pages" at bounding box center [488, 26] width 11 height 11
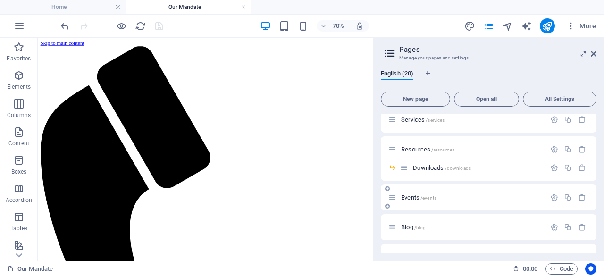
scroll to position [142, 0]
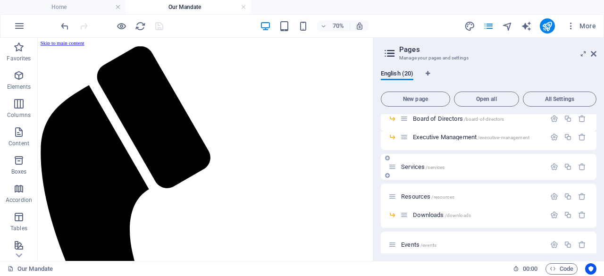
click at [414, 165] on span "Services /services" at bounding box center [422, 166] width 43 height 7
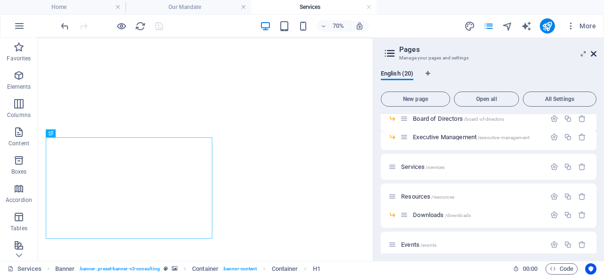
click at [595, 53] on icon at bounding box center [594, 54] width 6 height 8
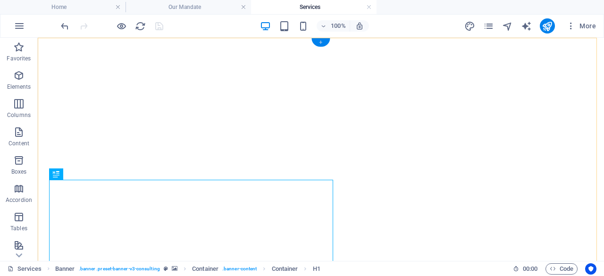
click at [324, 41] on div "+" at bounding box center [321, 42] width 18 height 8
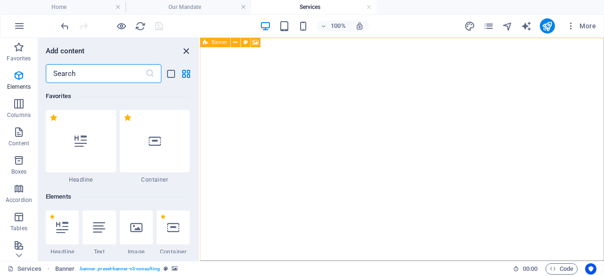
scroll to position [1652, 0]
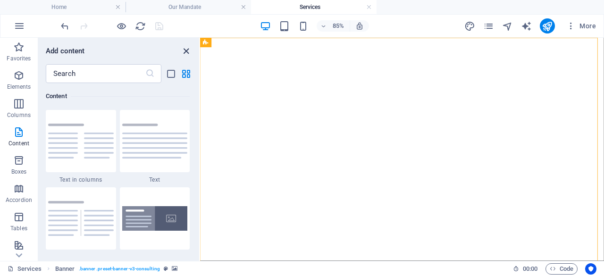
click at [186, 51] on icon "close panel" at bounding box center [186, 51] width 11 height 11
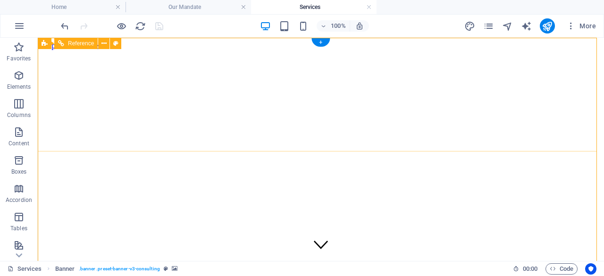
scroll to position [0, 0]
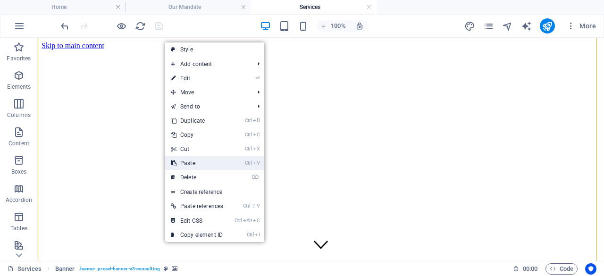
click at [220, 165] on link "Ctrl V Paste" at bounding box center [197, 163] width 64 height 14
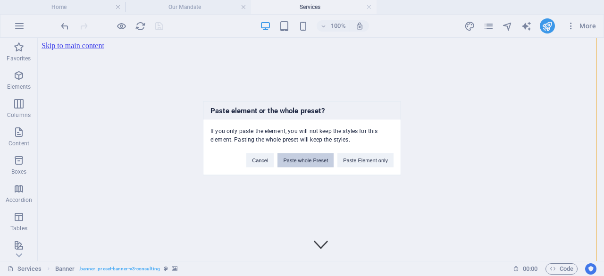
click at [303, 155] on button "Paste whole Preset" at bounding box center [306, 160] width 56 height 14
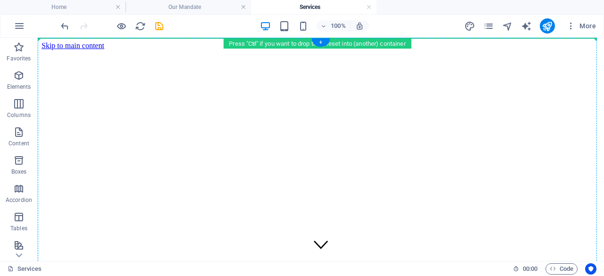
drag, startPoint x: 94, startPoint y: 202, endPoint x: 88, endPoint y: 43, distance: 158.7
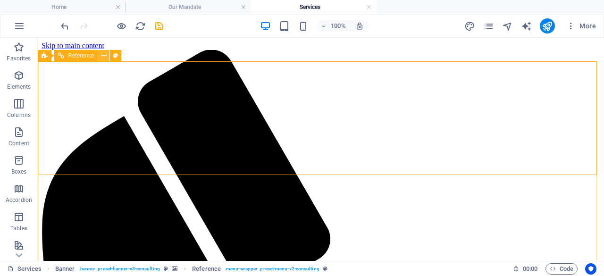
click at [104, 55] on icon at bounding box center [103, 56] width 5 height 10
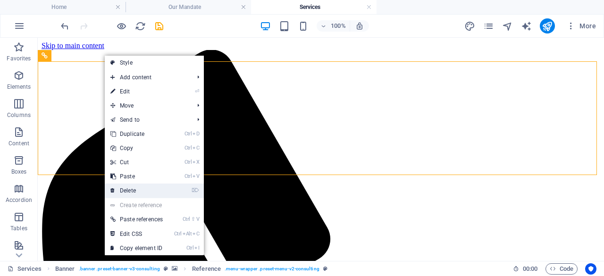
click at [154, 189] on link "⌦ Delete" at bounding box center [137, 191] width 64 height 14
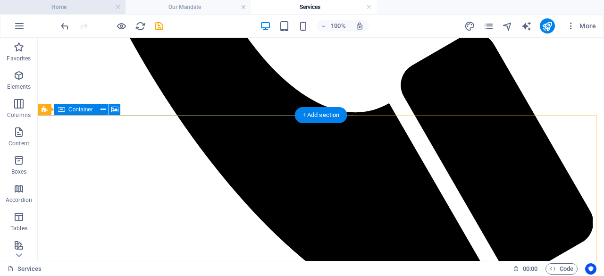
scroll to position [330, 0]
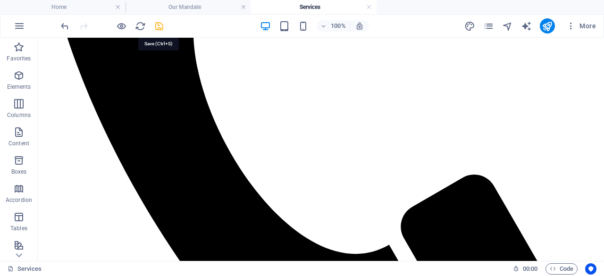
drag, startPoint x: 156, startPoint y: 26, endPoint x: 199, endPoint y: 54, distance: 51.2
click at [156, 26] on icon "save" at bounding box center [159, 26] width 11 height 11
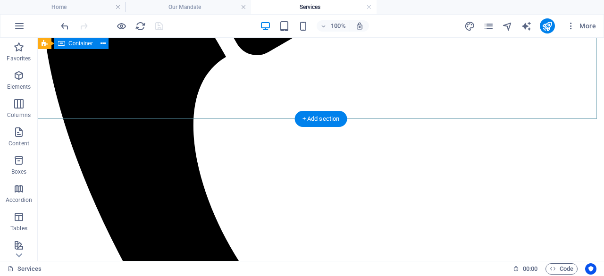
scroll to position [0, 0]
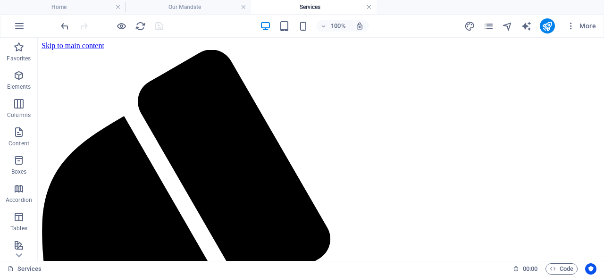
click at [370, 8] on link at bounding box center [369, 7] width 6 height 9
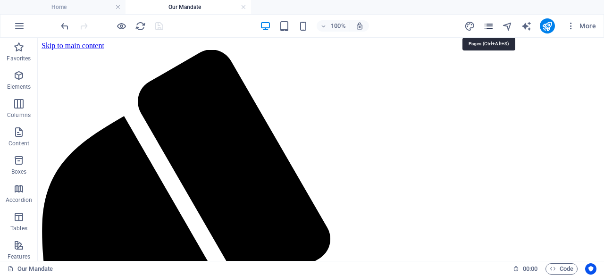
click at [488, 25] on icon "pages" at bounding box center [488, 26] width 11 height 11
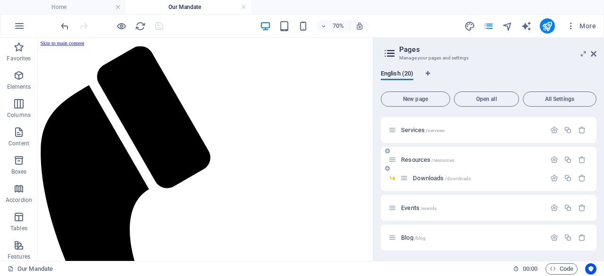
scroll to position [142, 0]
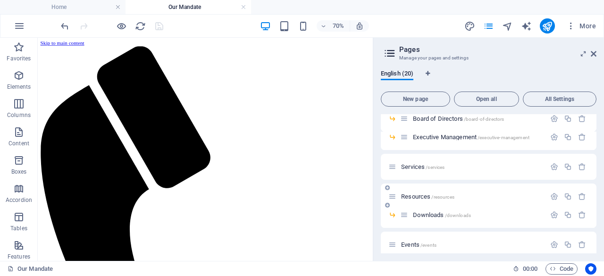
click at [414, 197] on span "Resources /resources" at bounding box center [427, 196] width 53 height 7
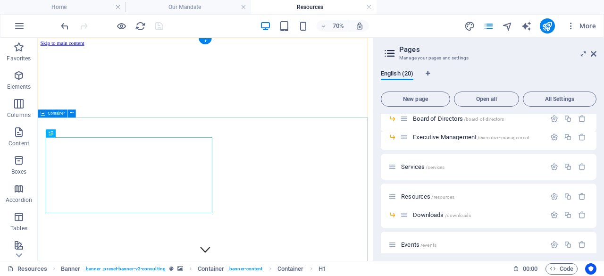
scroll to position [0, 0]
drag, startPoint x: 196, startPoint y: 37, endPoint x: 174, endPoint y: 39, distance: 22.3
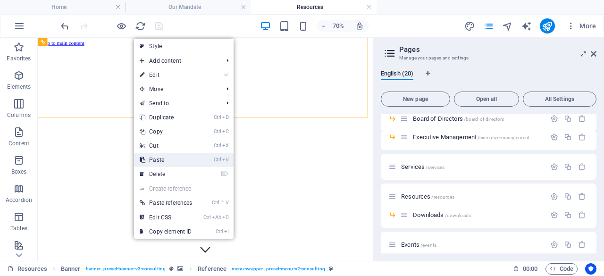
click at [177, 159] on link "Ctrl V Paste" at bounding box center [166, 160] width 64 height 14
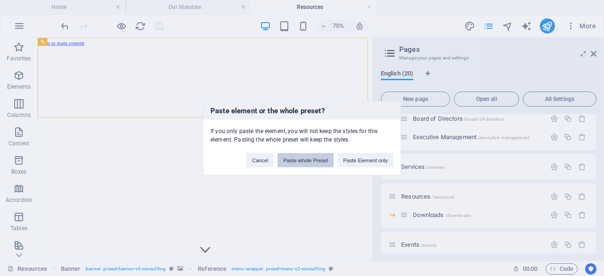
click at [317, 158] on button "Paste whole Preset" at bounding box center [306, 160] width 56 height 14
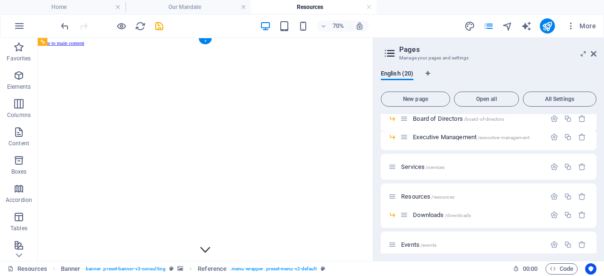
drag, startPoint x: 92, startPoint y: 153, endPoint x: 68, endPoint y: 68, distance: 88.8
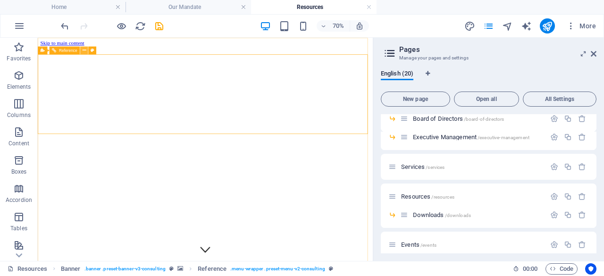
click at [83, 51] on icon at bounding box center [84, 50] width 4 height 7
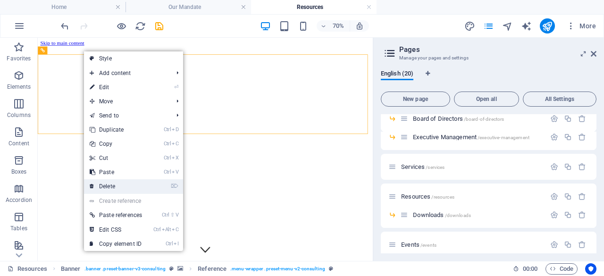
click at [127, 182] on link "⌦ Delete" at bounding box center [116, 186] width 64 height 14
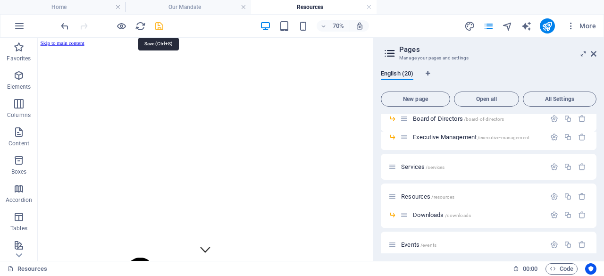
click at [160, 24] on icon "save" at bounding box center [159, 26] width 11 height 11
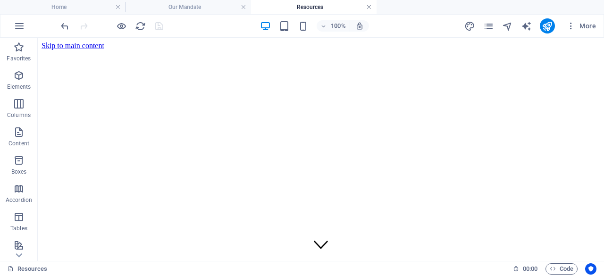
click at [369, 8] on link at bounding box center [369, 7] width 6 height 9
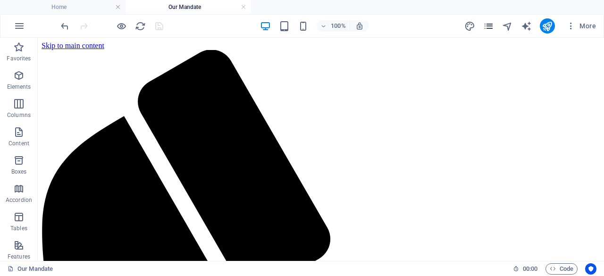
click at [490, 26] on icon "pages" at bounding box center [488, 26] width 11 height 11
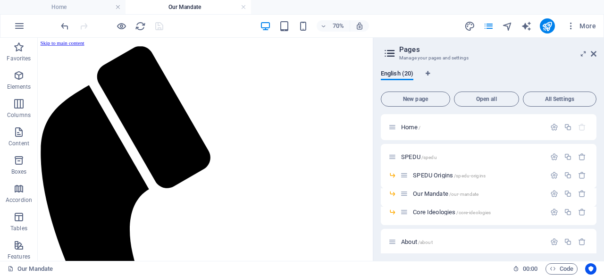
scroll to position [189, 0]
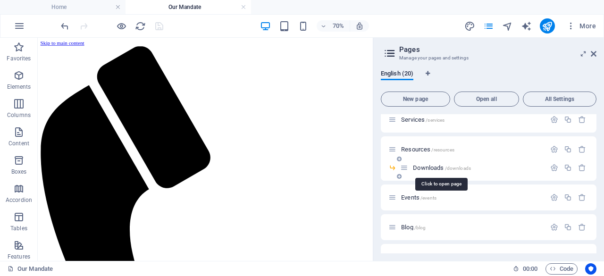
click at [439, 169] on span "Downloads /downloads" at bounding box center [442, 167] width 58 height 7
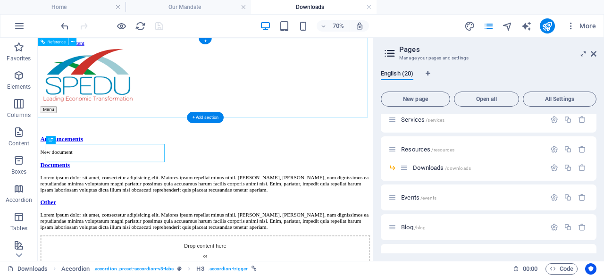
scroll to position [0, 0]
click at [596, 54] on icon at bounding box center [594, 54] width 6 height 8
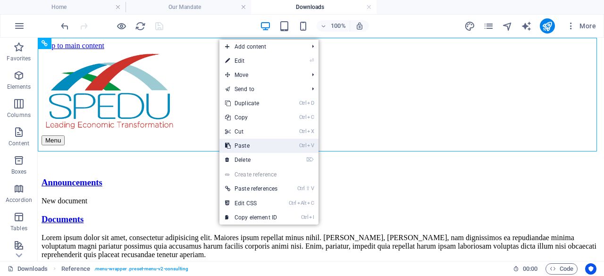
click at [265, 148] on link "Ctrl V Paste" at bounding box center [251, 146] width 64 height 14
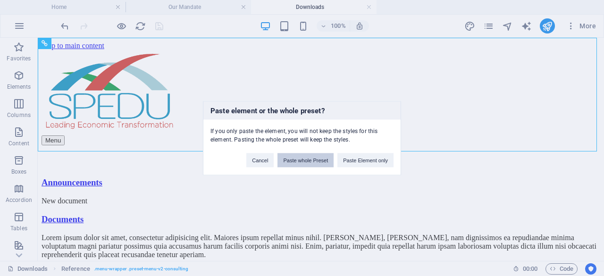
click at [323, 159] on button "Paste whole Preset" at bounding box center [306, 160] width 56 height 14
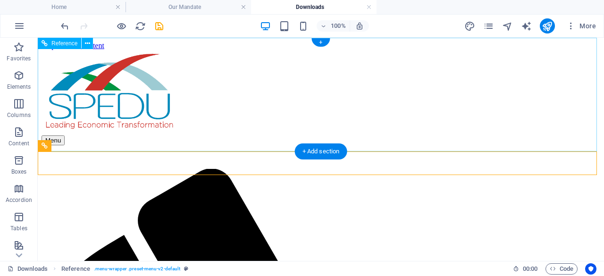
drag, startPoint x: 112, startPoint y: 186, endPoint x: 109, endPoint y: 40, distance: 146.9
drag, startPoint x: 82, startPoint y: 75, endPoint x: 106, endPoint y: 42, distance: 40.5
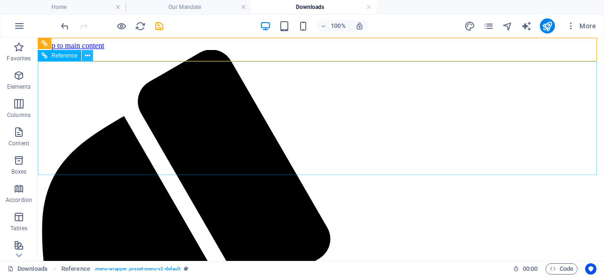
click at [87, 56] on icon at bounding box center [87, 56] width 5 height 10
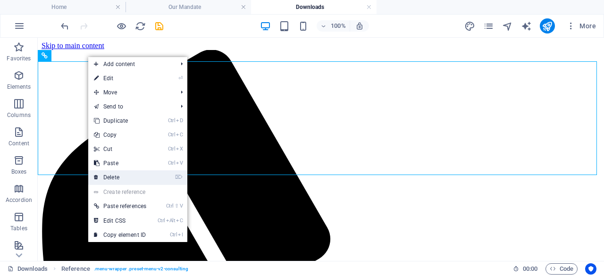
click at [144, 178] on link "⌦ Delete" at bounding box center [120, 177] width 64 height 14
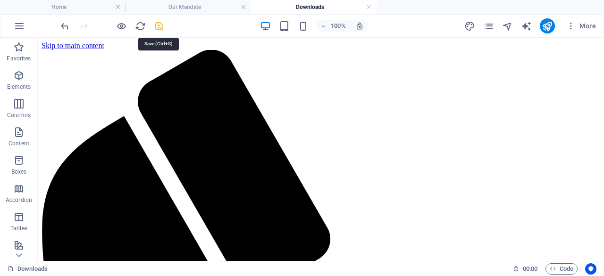
click at [160, 27] on icon "save" at bounding box center [159, 26] width 11 height 11
click at [371, 6] on link at bounding box center [369, 7] width 6 height 9
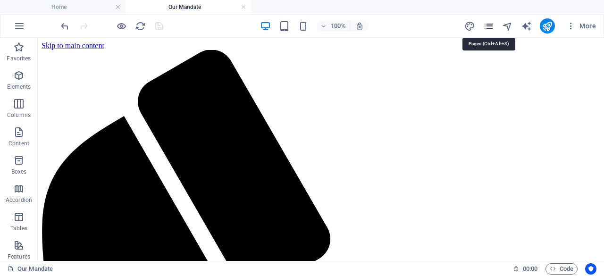
click at [493, 25] on icon "pages" at bounding box center [488, 26] width 11 height 11
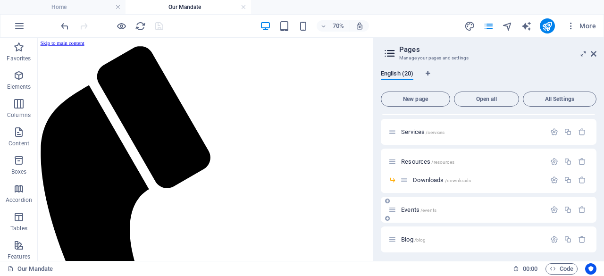
scroll to position [189, 0]
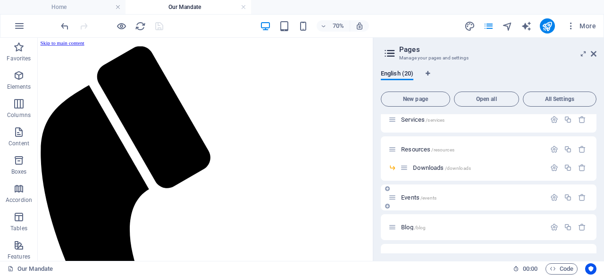
click at [420, 197] on span "Events /events" at bounding box center [418, 197] width 35 height 7
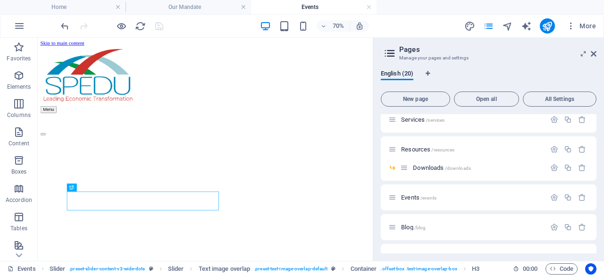
scroll to position [0, 0]
click at [595, 54] on icon at bounding box center [594, 54] width 6 height 8
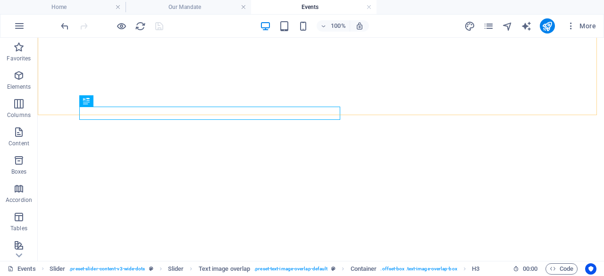
scroll to position [168, 0]
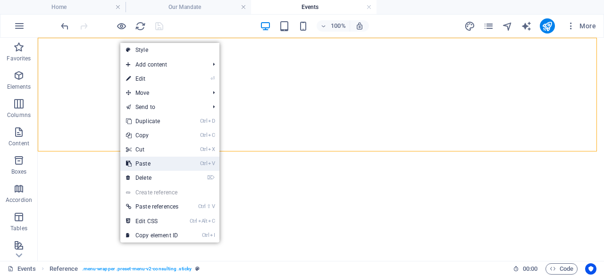
click at [169, 163] on link "Ctrl V Paste" at bounding box center [152, 164] width 64 height 14
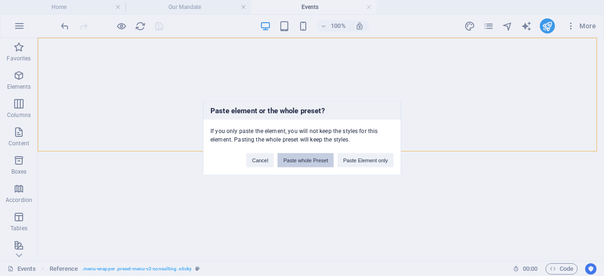
click at [308, 161] on button "Paste whole Preset" at bounding box center [306, 160] width 56 height 14
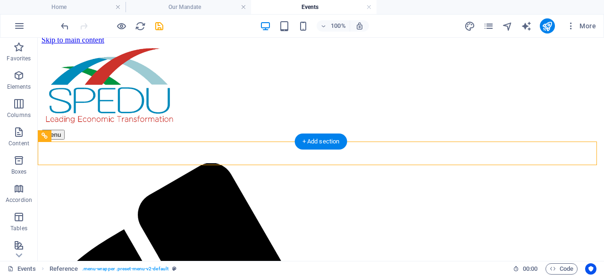
scroll to position [0, 0]
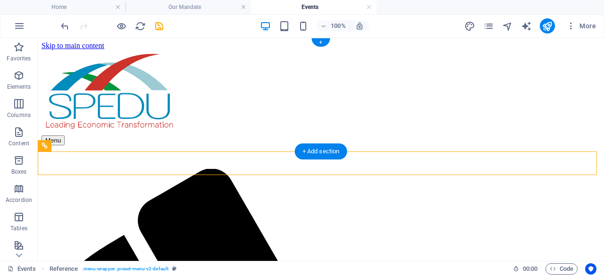
drag, startPoint x: 103, startPoint y: 169, endPoint x: 92, endPoint y: 40, distance: 129.4
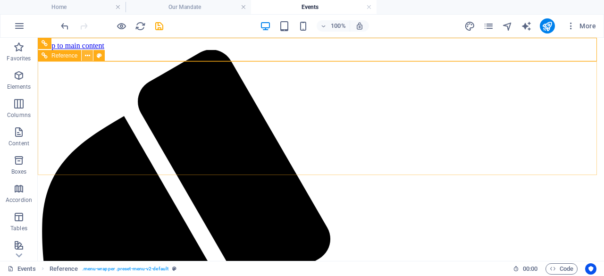
click at [86, 52] on icon at bounding box center [87, 56] width 5 height 10
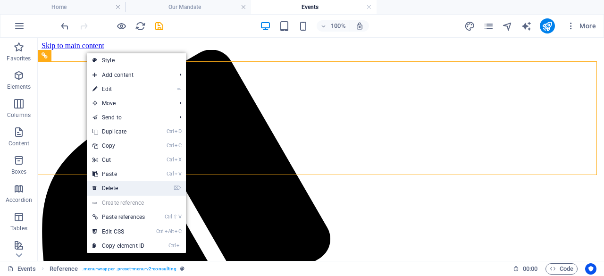
click at [123, 187] on link "⌦ Delete" at bounding box center [119, 188] width 64 height 14
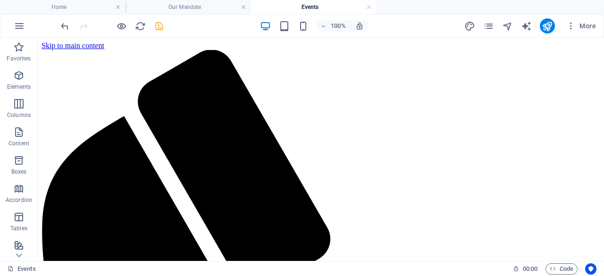
click at [161, 25] on icon "save" at bounding box center [159, 26] width 11 height 11
click at [489, 27] on icon "pages" at bounding box center [488, 26] width 11 height 11
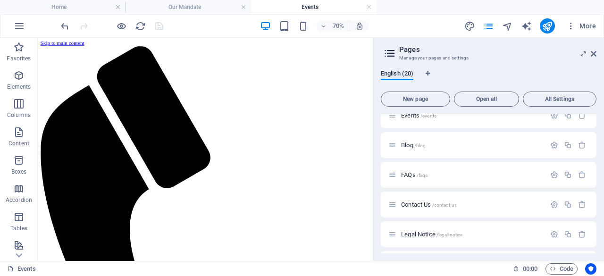
scroll to position [283, 0]
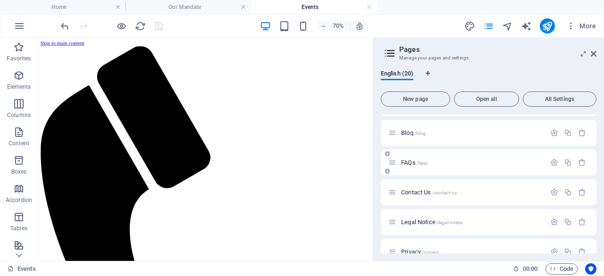
click at [411, 160] on span "FAQs /faqs" at bounding box center [414, 162] width 26 height 7
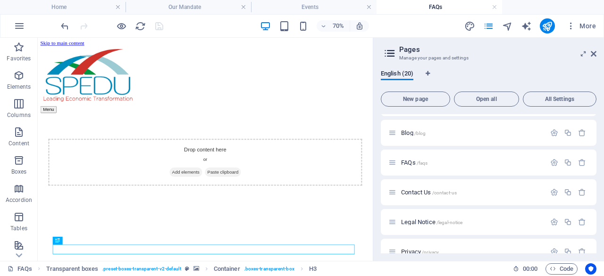
scroll to position [0, 0]
drag, startPoint x: 114, startPoint y: 79, endPoint x: 594, endPoint y: 51, distance: 480.4
click at [594, 51] on icon at bounding box center [594, 54] width 6 height 8
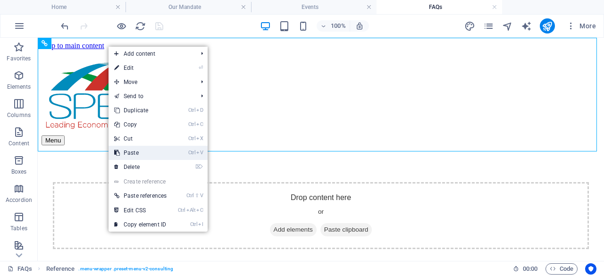
click at [156, 151] on link "Ctrl V Paste" at bounding box center [141, 153] width 64 height 14
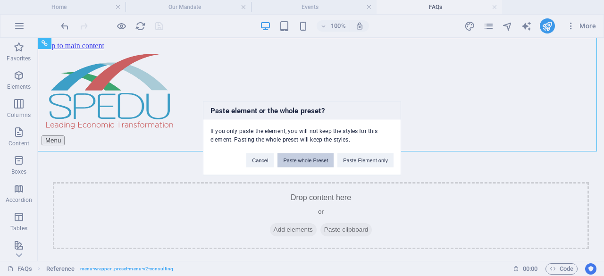
click at [290, 157] on button "Paste whole Preset" at bounding box center [306, 160] width 56 height 14
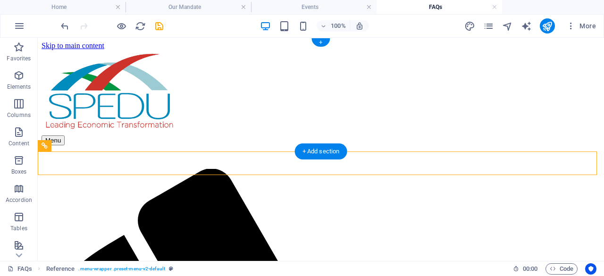
drag, startPoint x: 87, startPoint y: 184, endPoint x: 60, endPoint y: 48, distance: 138.1
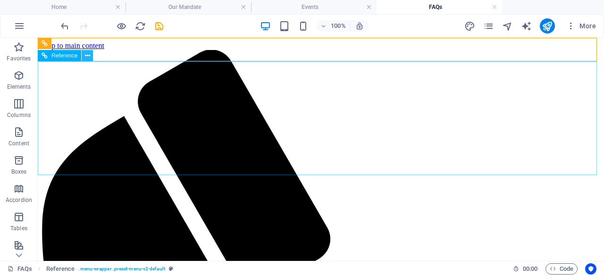
click at [86, 54] on icon at bounding box center [87, 56] width 5 height 10
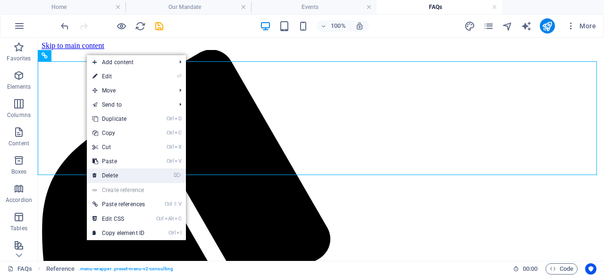
click at [135, 172] on link "⌦ Delete" at bounding box center [119, 176] width 64 height 14
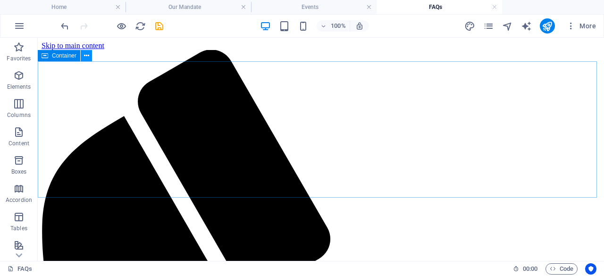
click at [87, 56] on icon at bounding box center [86, 56] width 5 height 10
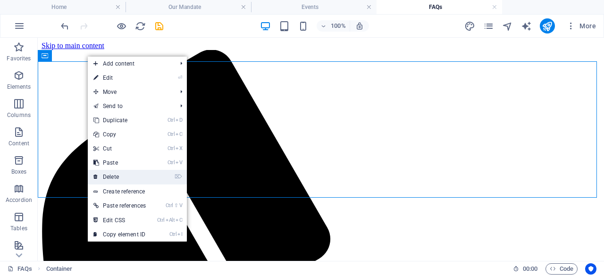
click at [131, 179] on link "⌦ Delete" at bounding box center [120, 177] width 64 height 14
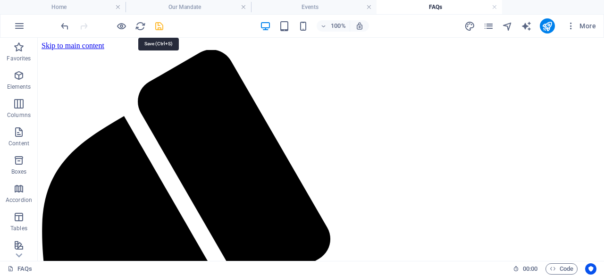
drag, startPoint x: 155, startPoint y: 24, endPoint x: 140, endPoint y: 1, distance: 27.2
click at [155, 24] on icon "save" at bounding box center [159, 26] width 11 height 11
click at [495, 8] on link at bounding box center [495, 7] width 6 height 9
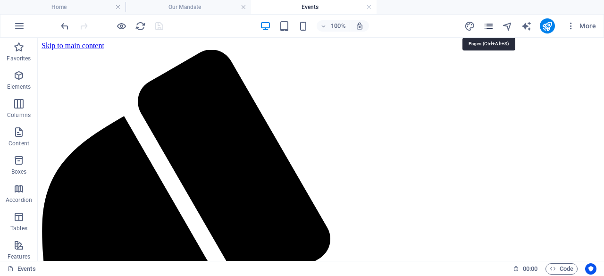
click at [487, 25] on icon "pages" at bounding box center [488, 26] width 11 height 11
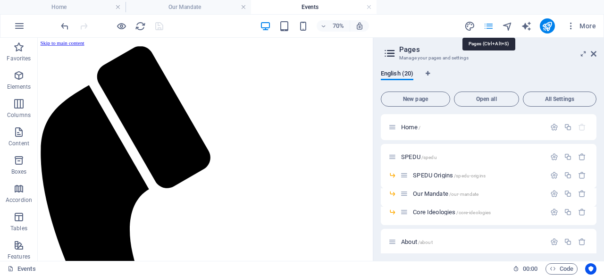
click at [487, 26] on icon "pages" at bounding box center [488, 26] width 11 height 11
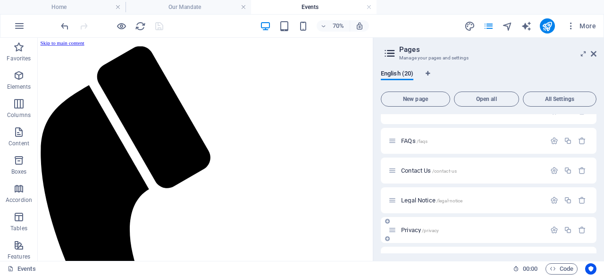
scroll to position [293, 0]
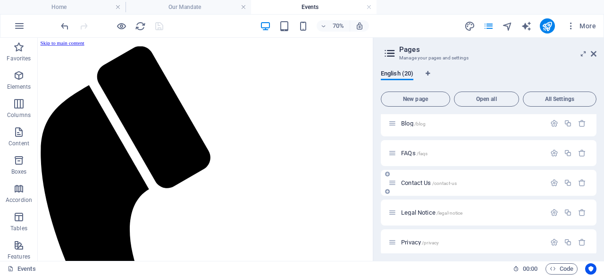
click at [421, 182] on span "Contact Us /contact-us" at bounding box center [429, 182] width 56 height 7
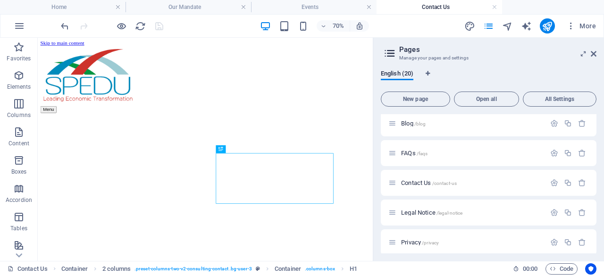
scroll to position [0, 0]
click at [595, 53] on icon at bounding box center [594, 54] width 6 height 8
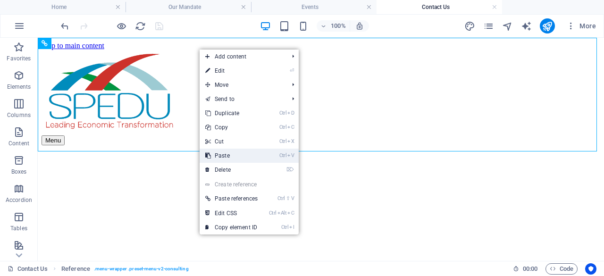
click at [229, 155] on link "Ctrl V Paste" at bounding box center [232, 156] width 64 height 14
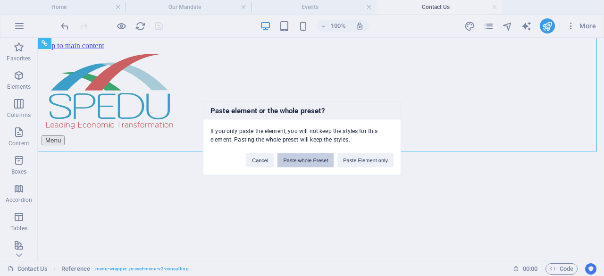
click at [299, 163] on button "Paste whole Preset" at bounding box center [306, 160] width 56 height 14
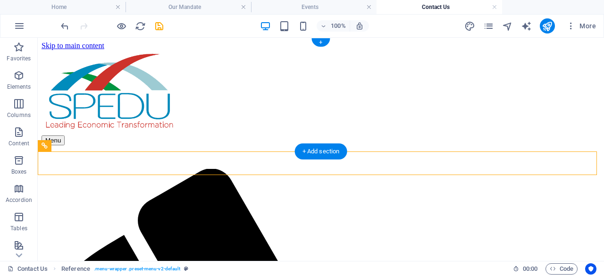
drag, startPoint x: 100, startPoint y: 186, endPoint x: 72, endPoint y: 43, distance: 145.3
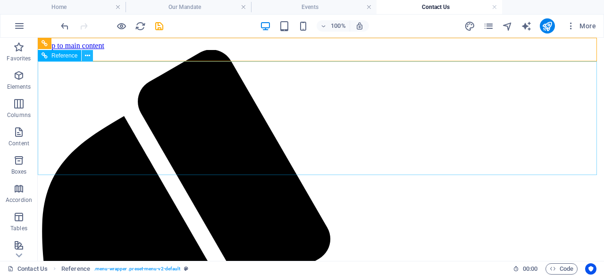
click at [89, 56] on icon at bounding box center [87, 56] width 5 height 10
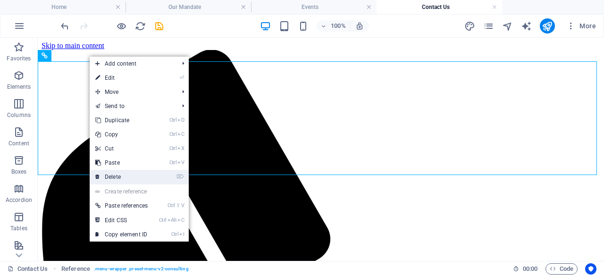
click at [131, 175] on link "⌦ Delete" at bounding box center [122, 177] width 64 height 14
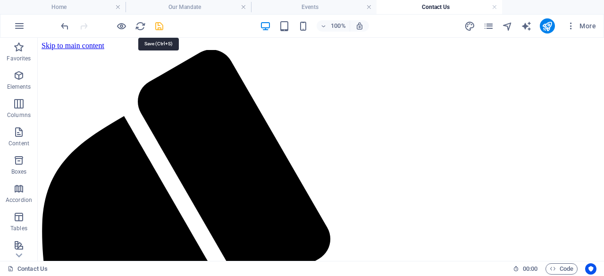
drag, startPoint x: 159, startPoint y: 27, endPoint x: 253, endPoint y: 57, distance: 99.1
click at [159, 27] on icon "save" at bounding box center [159, 26] width 11 height 11
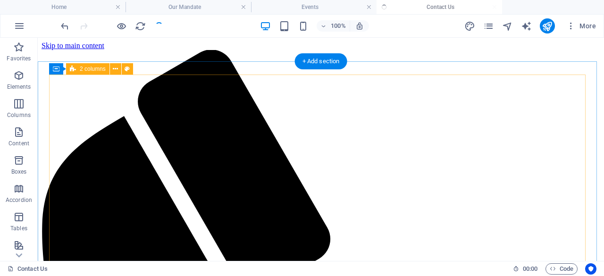
checkbox input "false"
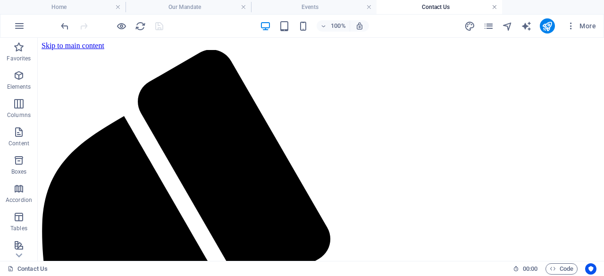
click at [495, 7] on link at bounding box center [495, 7] width 6 height 9
click at [488, 25] on icon "pages" at bounding box center [488, 26] width 11 height 11
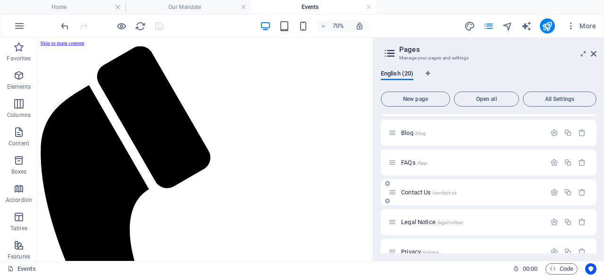
scroll to position [330, 0]
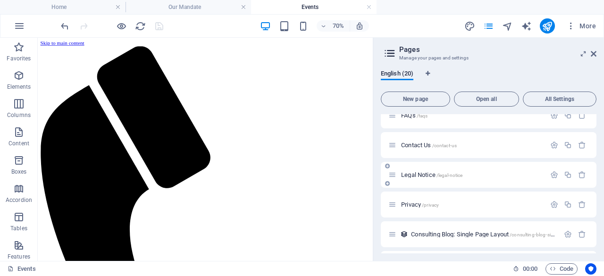
click at [418, 173] on span "Legal Notice /legal-notice" at bounding box center [431, 174] width 61 height 7
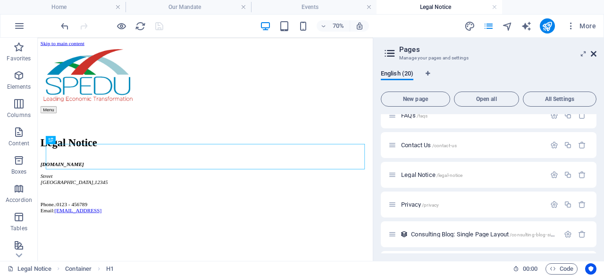
scroll to position [0, 0]
click at [594, 53] on icon at bounding box center [594, 54] width 6 height 8
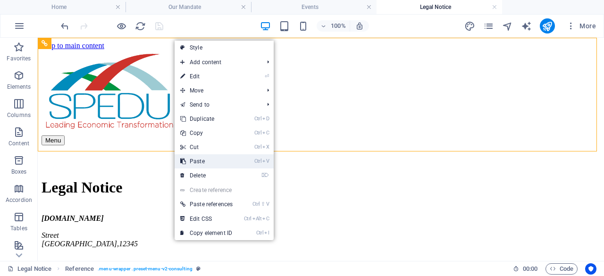
click at [220, 159] on link "Ctrl V Paste" at bounding box center [207, 161] width 64 height 14
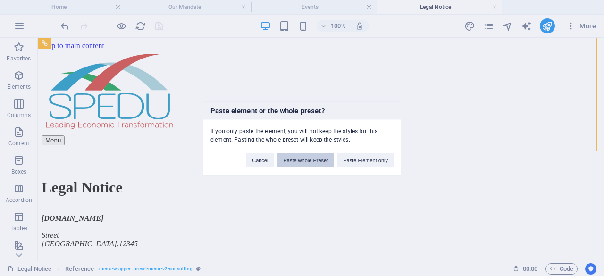
click at [314, 159] on button "Paste whole Preset" at bounding box center [306, 160] width 56 height 14
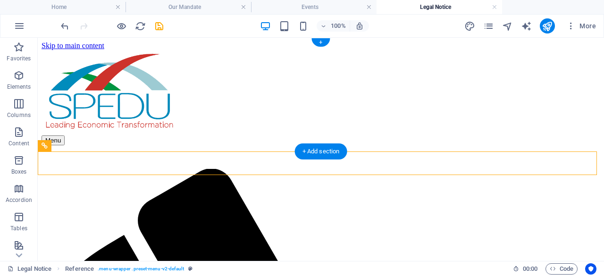
drag, startPoint x: 74, startPoint y: 60, endPoint x: 76, endPoint y: 42, distance: 18.6
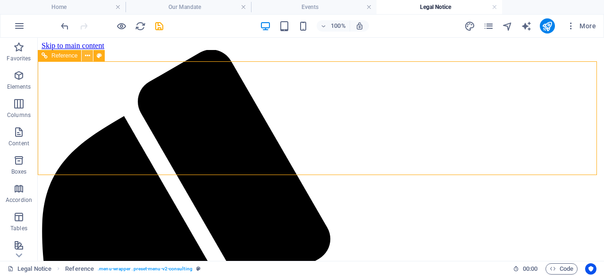
click at [87, 53] on icon at bounding box center [87, 56] width 5 height 10
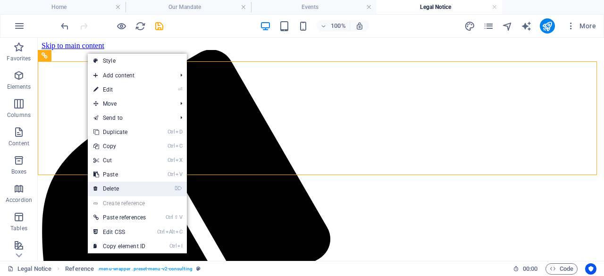
click at [149, 186] on link "⌦ Delete" at bounding box center [120, 189] width 64 height 14
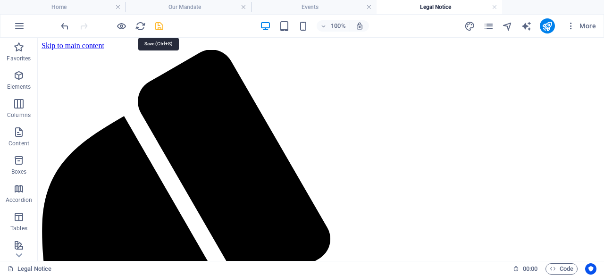
click at [160, 27] on icon "save" at bounding box center [159, 26] width 11 height 11
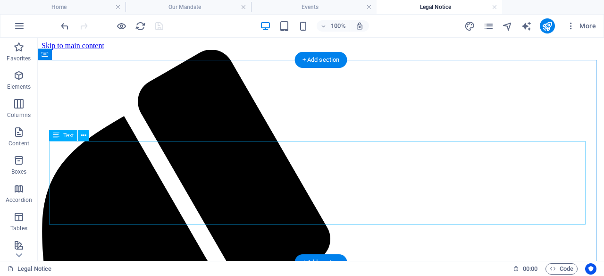
scroll to position [3, 0]
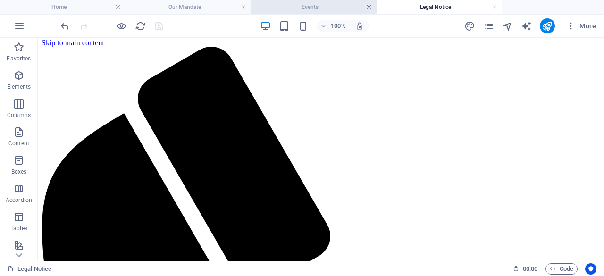
click at [370, 8] on link at bounding box center [369, 7] width 6 height 9
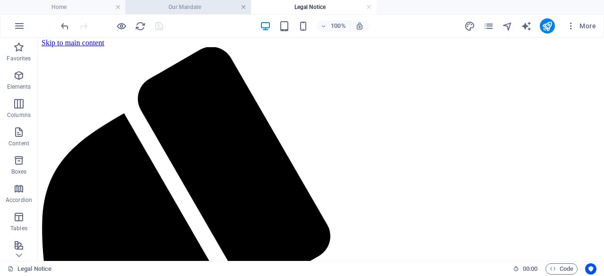
click at [245, 8] on link at bounding box center [244, 7] width 6 height 9
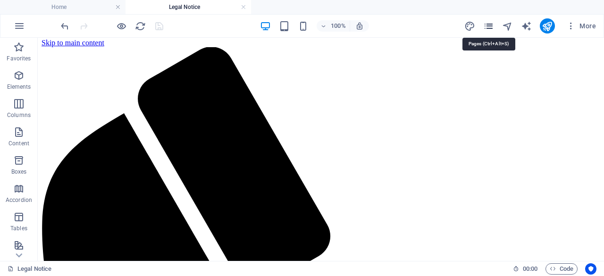
click at [491, 27] on icon "pages" at bounding box center [488, 26] width 11 height 11
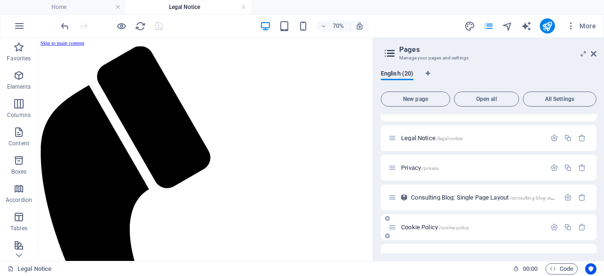
scroll to position [387, 0]
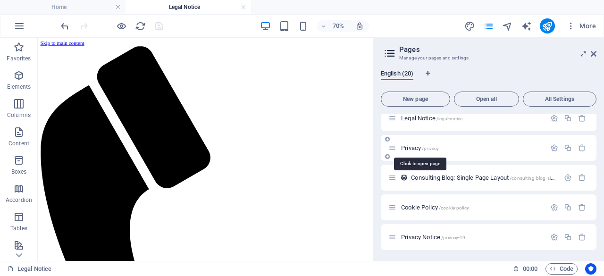
click at [415, 147] on span "Privacy /privacy" at bounding box center [420, 147] width 38 height 7
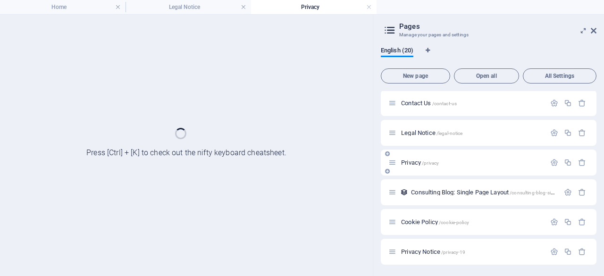
scroll to position [349, 0]
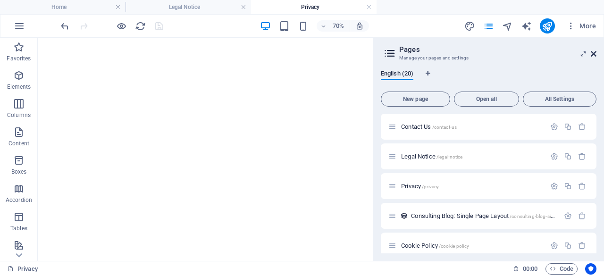
click at [595, 54] on icon at bounding box center [594, 54] width 6 height 8
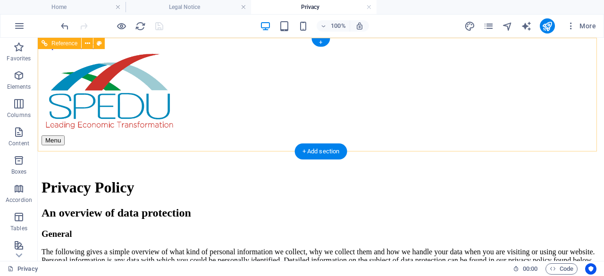
scroll to position [0, 0]
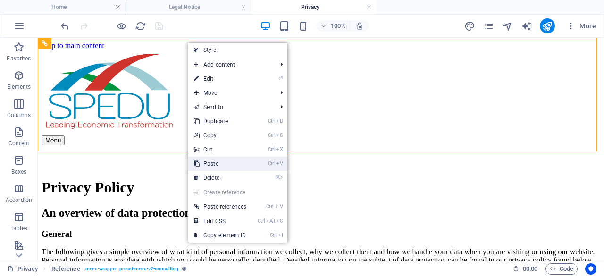
click at [246, 164] on link "Ctrl V Paste" at bounding box center [220, 164] width 64 height 14
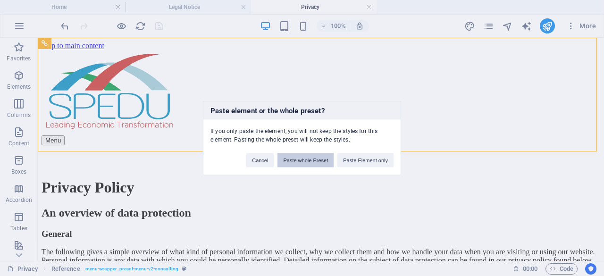
click at [307, 157] on button "Paste whole Preset" at bounding box center [306, 160] width 56 height 14
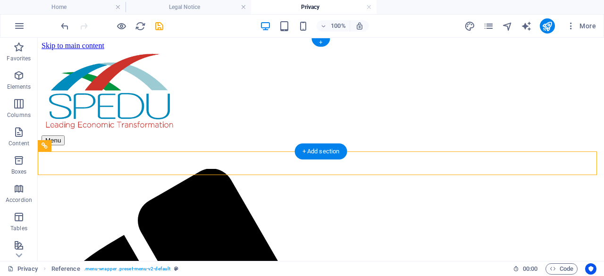
drag, startPoint x: 108, startPoint y: 183, endPoint x: 94, endPoint y: 49, distance: 134.8
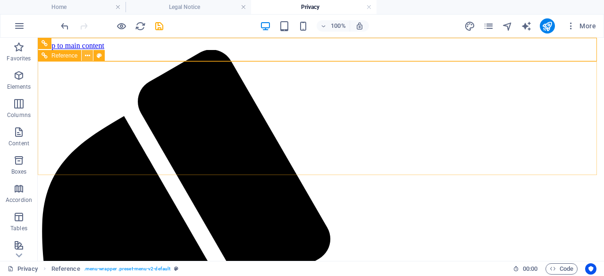
click at [89, 57] on icon at bounding box center [87, 56] width 5 height 10
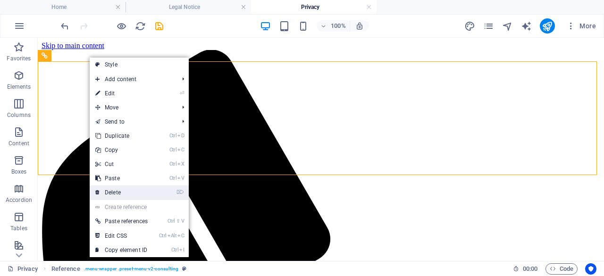
click at [127, 194] on link "⌦ Delete" at bounding box center [122, 193] width 64 height 14
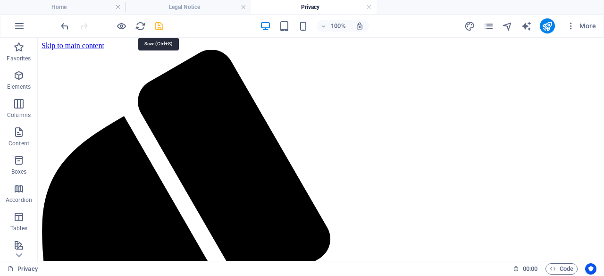
click at [158, 22] on icon "save" at bounding box center [159, 26] width 11 height 11
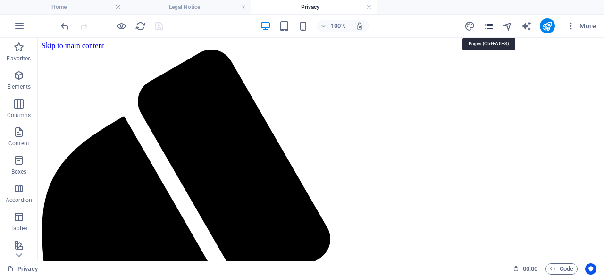
click at [489, 30] on icon "pages" at bounding box center [488, 26] width 11 height 11
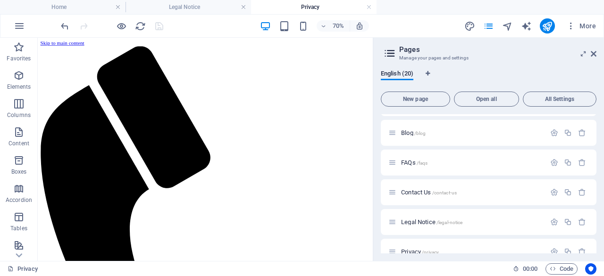
scroll to position [378, 0]
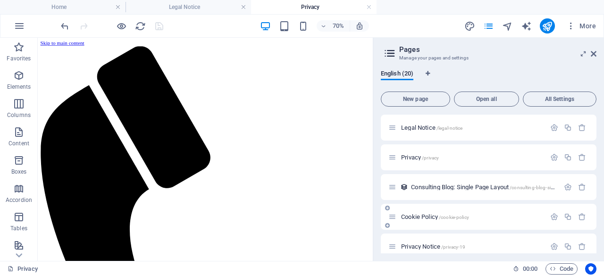
click at [415, 213] on div "Cookie Policy /cookie-policy" at bounding box center [466, 216] width 157 height 11
click at [421, 217] on span "Cookie Policy /cookie-policy" at bounding box center [435, 216] width 68 height 7
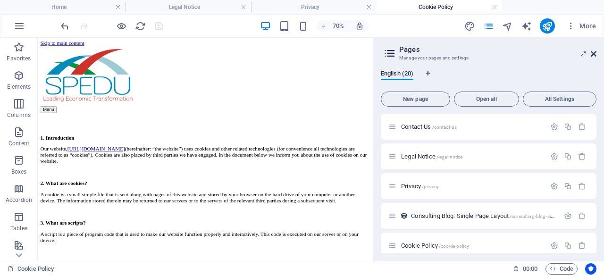
scroll to position [0, 0]
click at [596, 53] on icon at bounding box center [594, 54] width 6 height 8
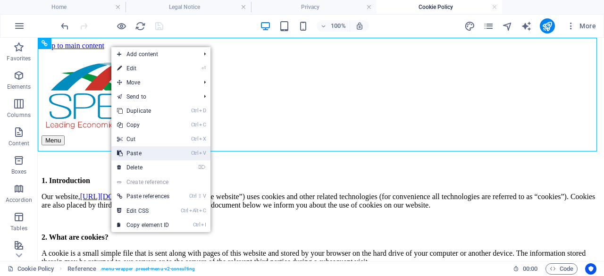
click at [157, 147] on link "Ctrl V Paste" at bounding box center [143, 153] width 64 height 14
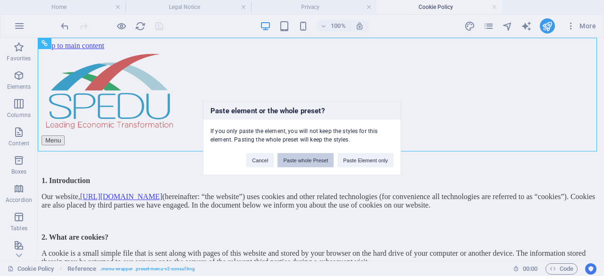
click at [303, 157] on button "Paste whole Preset" at bounding box center [306, 160] width 56 height 14
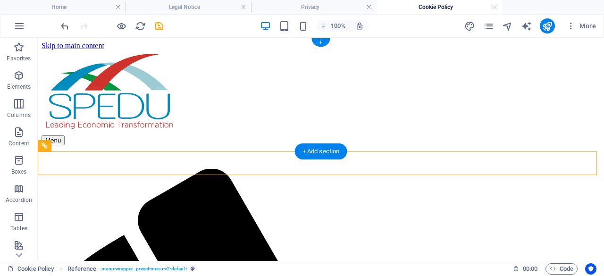
drag, startPoint x: 98, startPoint y: 186, endPoint x: 84, endPoint y: 44, distance: 142.3
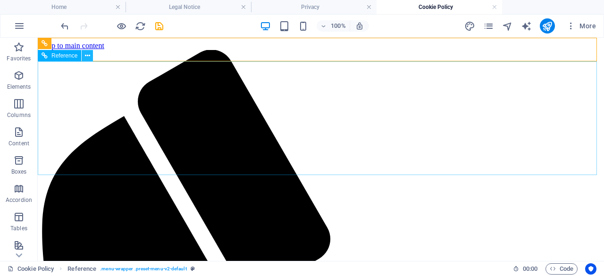
click at [86, 55] on icon at bounding box center [87, 56] width 5 height 10
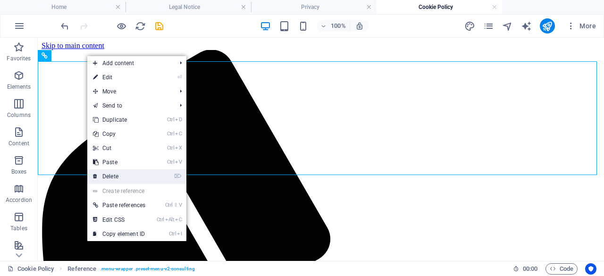
click at [125, 177] on link "⌦ Delete" at bounding box center [119, 176] width 64 height 14
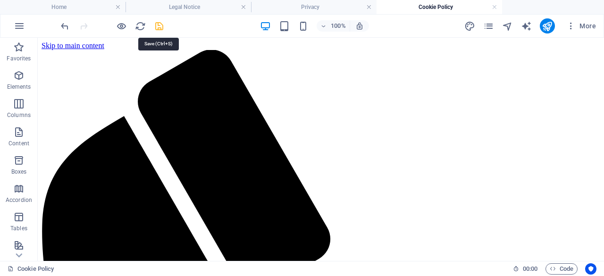
click at [157, 27] on icon "save" at bounding box center [159, 26] width 11 height 11
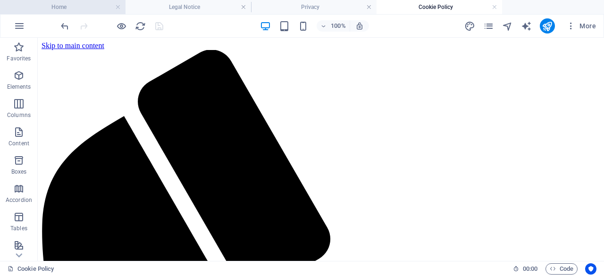
click at [81, 5] on h4 "Home" at bounding box center [63, 7] width 126 height 10
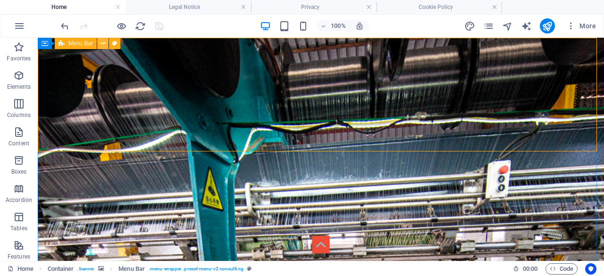
click at [101, 43] on icon at bounding box center [103, 44] width 5 height 10
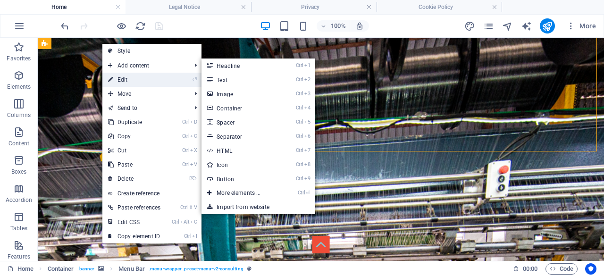
click at [137, 79] on link "⏎ Edit" at bounding box center [134, 80] width 64 height 14
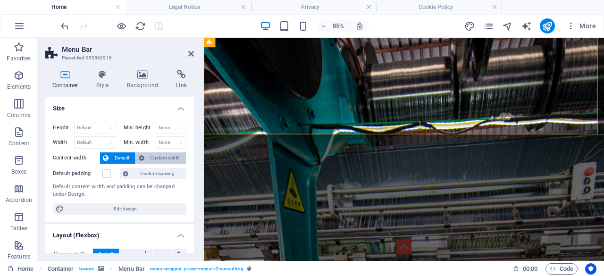
click at [166, 155] on span "Custom width" at bounding box center [165, 157] width 36 height 11
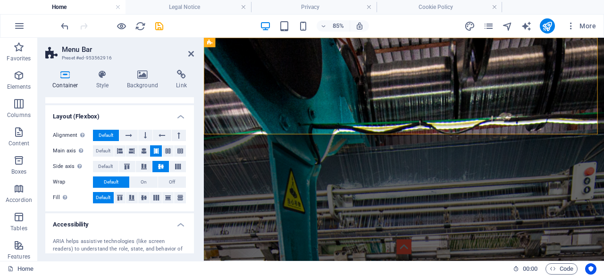
scroll to position [94, 0]
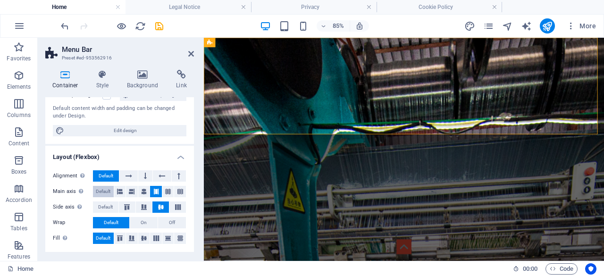
click at [101, 190] on span "Default" at bounding box center [103, 191] width 15 height 11
click at [96, 205] on button "Default" at bounding box center [105, 207] width 25 height 11
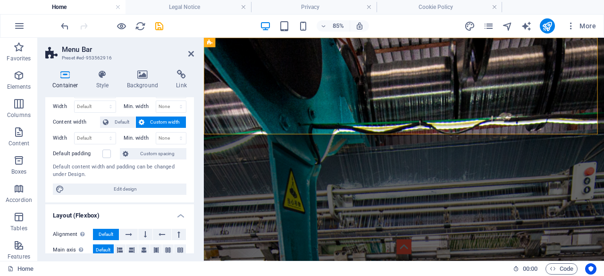
scroll to position [0, 0]
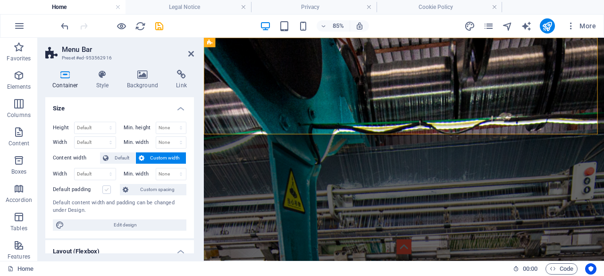
click at [106, 188] on label at bounding box center [106, 190] width 8 height 8
click at [0, 0] on input "Default padding" at bounding box center [0, 0] width 0 height 0
click at [101, 74] on icon at bounding box center [102, 74] width 27 height 9
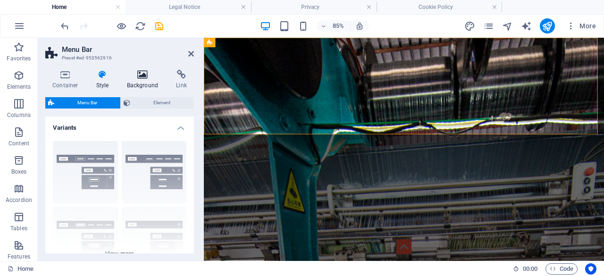
click at [148, 72] on icon at bounding box center [143, 74] width 46 height 9
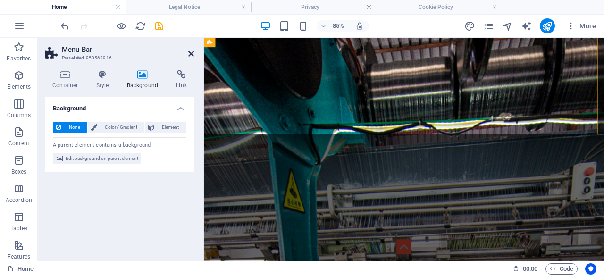
click at [192, 52] on icon at bounding box center [191, 54] width 6 height 8
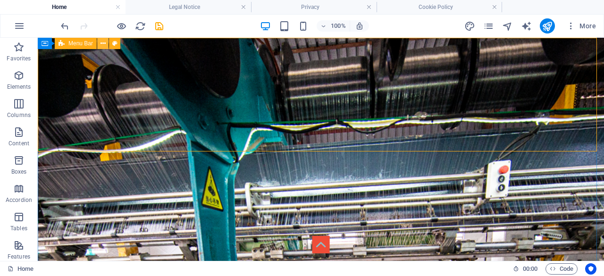
click at [101, 44] on icon at bounding box center [103, 44] width 5 height 10
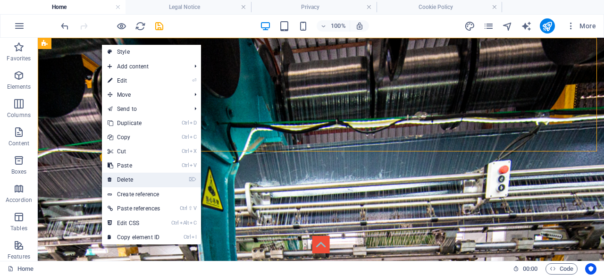
click at [156, 174] on link "⌦ Delete" at bounding box center [134, 180] width 64 height 14
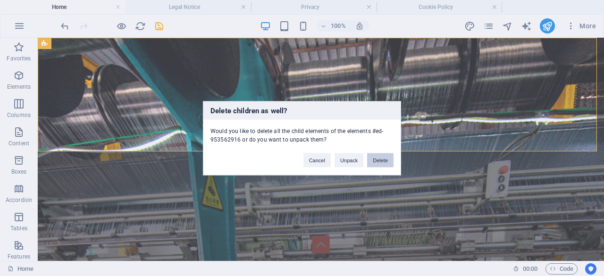
click at [380, 157] on button "Delete" at bounding box center [380, 160] width 26 height 14
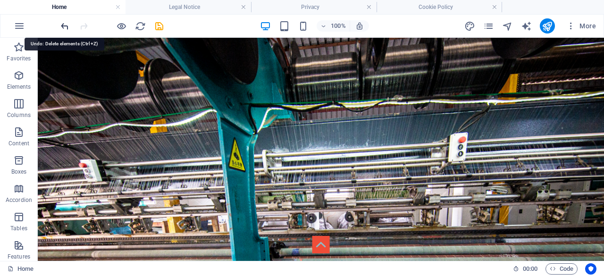
click at [65, 23] on icon "undo" at bounding box center [64, 26] width 11 height 11
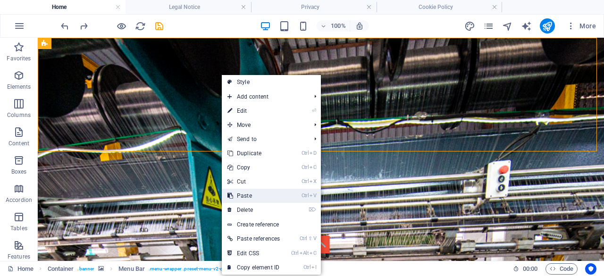
click at [264, 197] on link "Ctrl V Paste" at bounding box center [254, 196] width 64 height 14
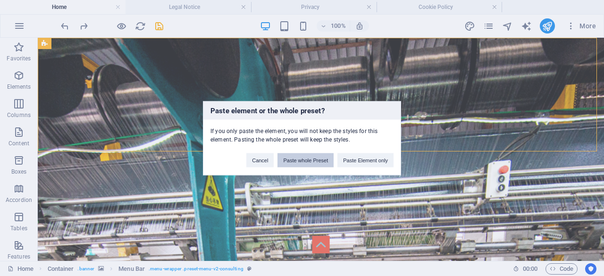
click at [317, 157] on button "Paste whole Preset" at bounding box center [306, 160] width 56 height 14
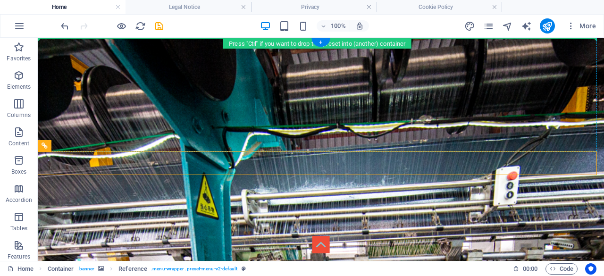
drag, startPoint x: 87, startPoint y: 186, endPoint x: 71, endPoint y: 69, distance: 117.3
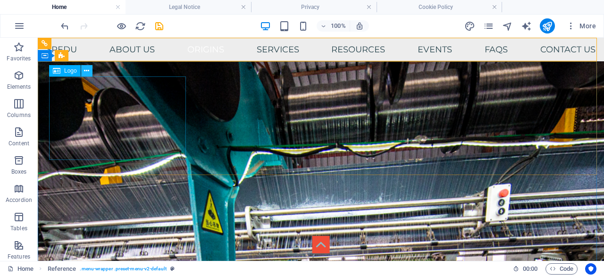
click at [86, 71] on icon at bounding box center [86, 71] width 5 height 10
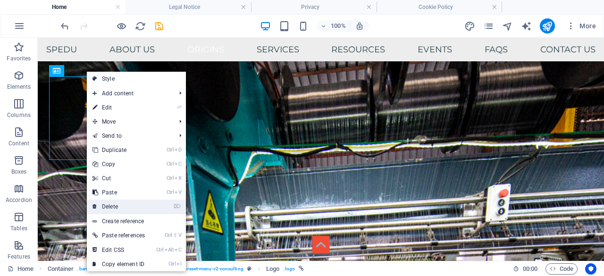
click at [121, 204] on link "⌦ Delete" at bounding box center [119, 207] width 64 height 14
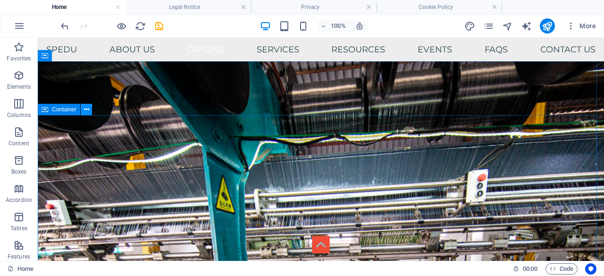
click at [85, 110] on icon at bounding box center [86, 110] width 5 height 10
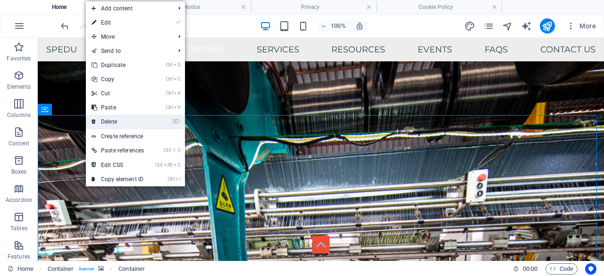
click at [138, 122] on link "⌦ Delete" at bounding box center [118, 122] width 64 height 14
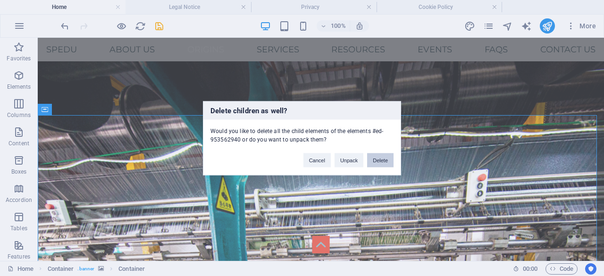
click at [380, 157] on button "Delete" at bounding box center [380, 160] width 26 height 14
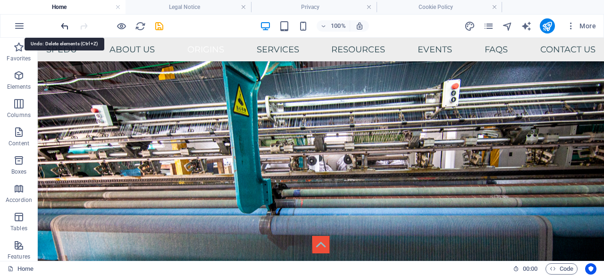
click at [63, 27] on icon "undo" at bounding box center [64, 26] width 11 height 11
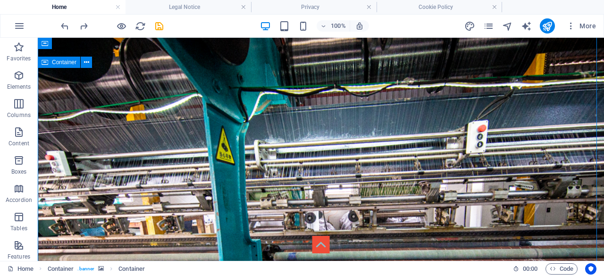
scroll to position [47, 0]
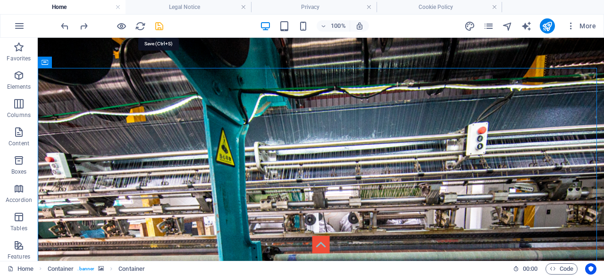
drag, startPoint x: 224, startPoint y: 102, endPoint x: 158, endPoint y: 24, distance: 102.1
click at [158, 24] on icon "save" at bounding box center [159, 26] width 11 height 11
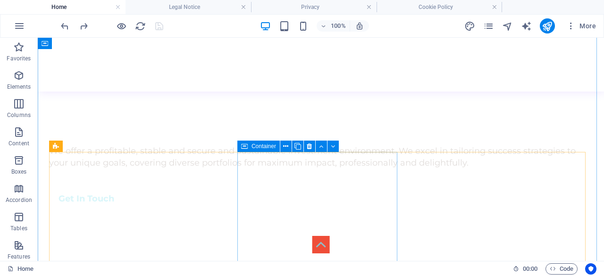
scroll to position [566, 0]
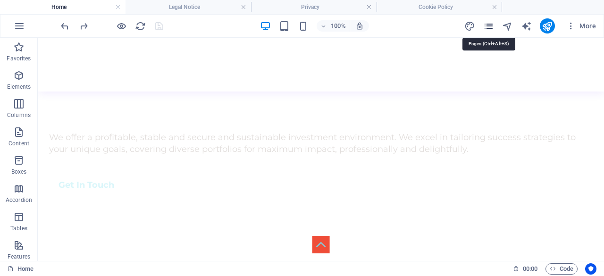
click at [491, 29] on icon "pages" at bounding box center [488, 26] width 11 height 11
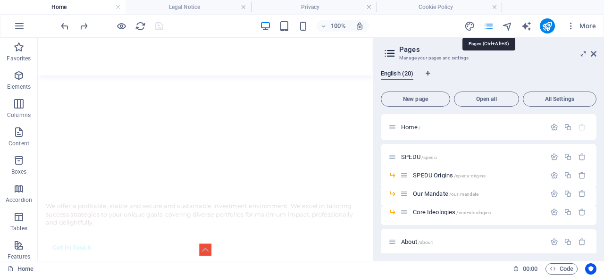
scroll to position [683, 0]
click at [568, 125] on icon "button" at bounding box center [568, 127] width 8 height 8
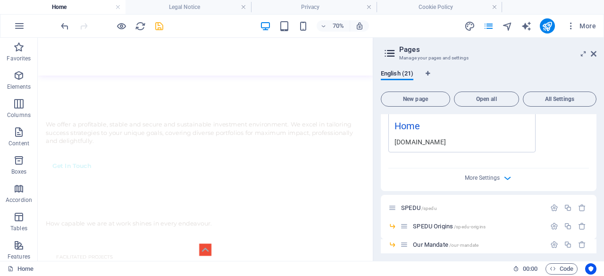
scroll to position [236, 0]
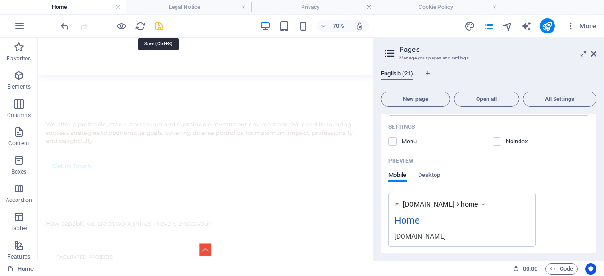
click at [162, 25] on icon "save" at bounding box center [159, 26] width 11 height 11
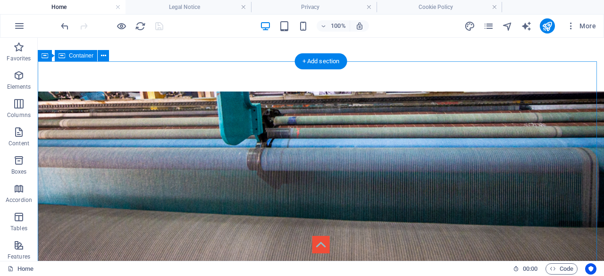
scroll to position [0, 0]
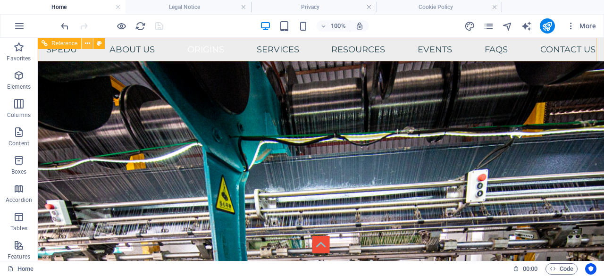
click at [88, 41] on icon at bounding box center [87, 44] width 5 height 10
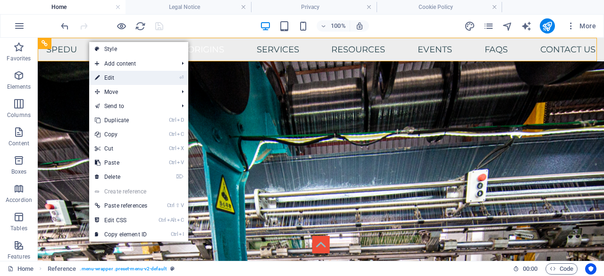
click at [121, 77] on link "⏎ Edit" at bounding box center [121, 78] width 64 height 14
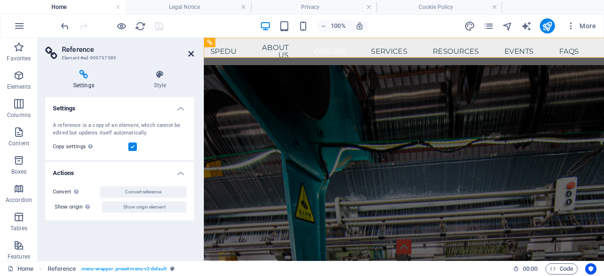
click at [192, 53] on icon at bounding box center [191, 54] width 6 height 8
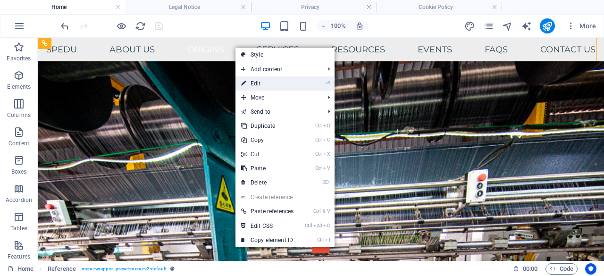
click at [278, 85] on link "⏎ Edit" at bounding box center [268, 83] width 64 height 14
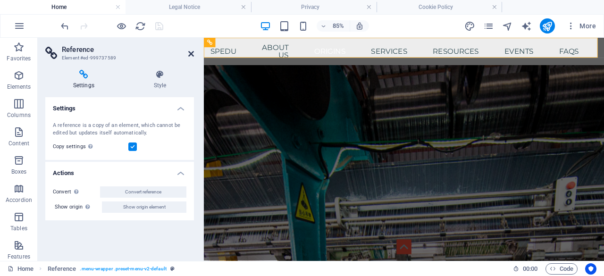
drag, startPoint x: 193, startPoint y: 51, endPoint x: 153, endPoint y: 14, distance: 53.8
click at [193, 51] on icon at bounding box center [191, 54] width 6 height 8
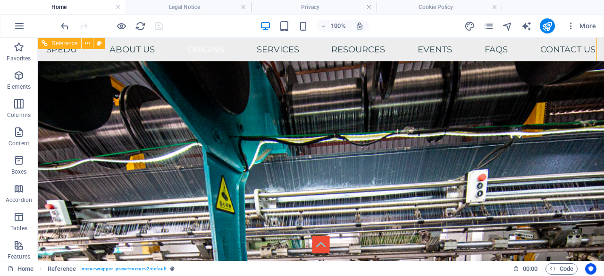
click at [66, 45] on span "Reference" at bounding box center [64, 44] width 26 height 6
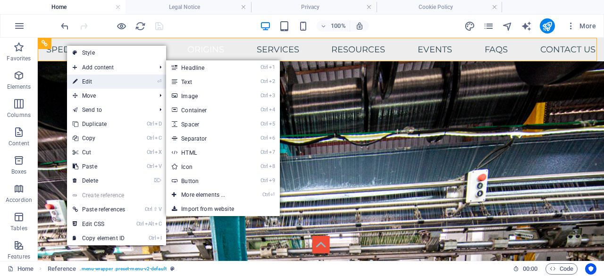
click at [93, 82] on link "⏎ Edit" at bounding box center [99, 82] width 64 height 14
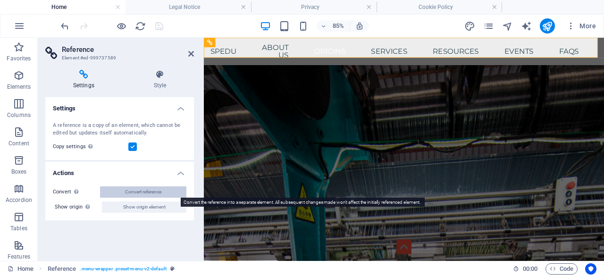
click at [160, 191] on span "Convert reference" at bounding box center [143, 191] width 36 height 11
select select "header"
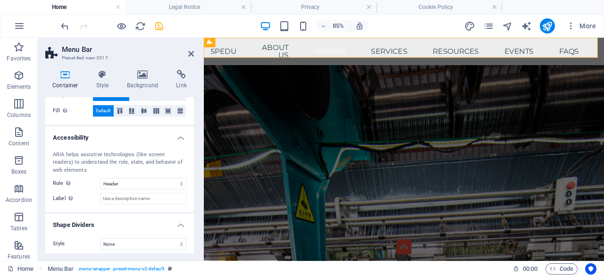
scroll to position [209, 0]
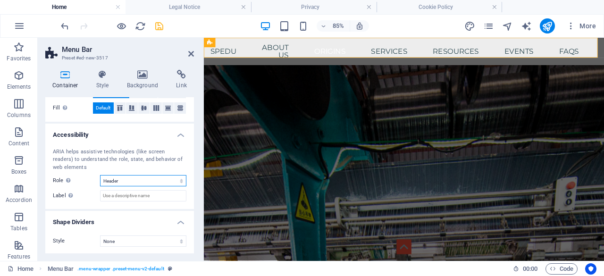
click at [148, 181] on select "None Alert Article Banner Comment Complementary Dialog Footer Header Marquee Pr…" at bounding box center [143, 180] width 86 height 11
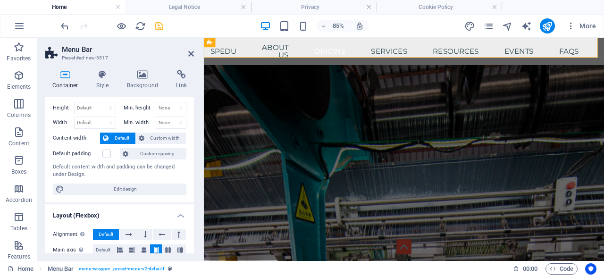
scroll to position [0, 0]
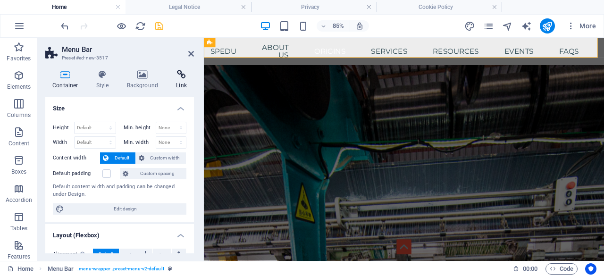
click at [185, 84] on h4 "Link" at bounding box center [181, 80] width 25 height 20
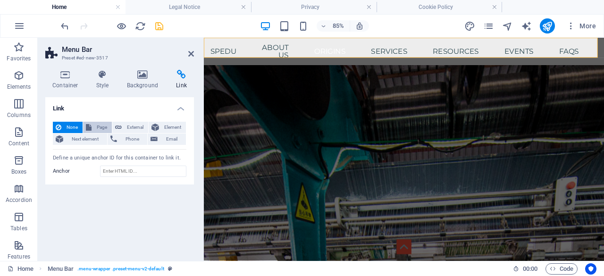
click at [96, 122] on span "Page" at bounding box center [101, 127] width 15 height 11
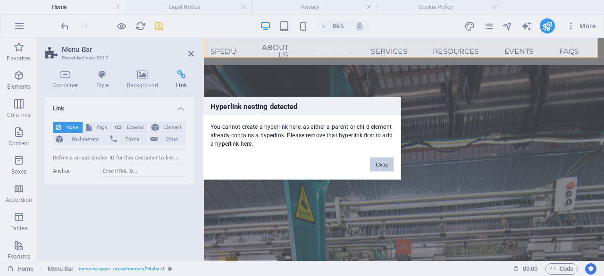
click at [393, 161] on button "Okay" at bounding box center [382, 164] width 24 height 14
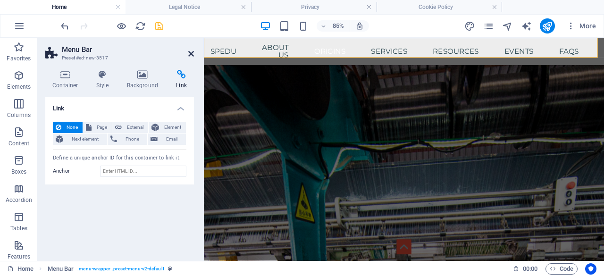
click at [190, 55] on icon at bounding box center [191, 54] width 6 height 8
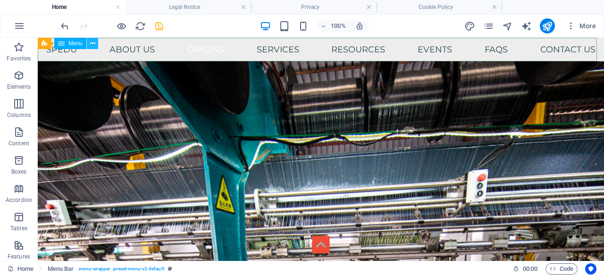
click at [92, 44] on icon at bounding box center [92, 44] width 5 height 10
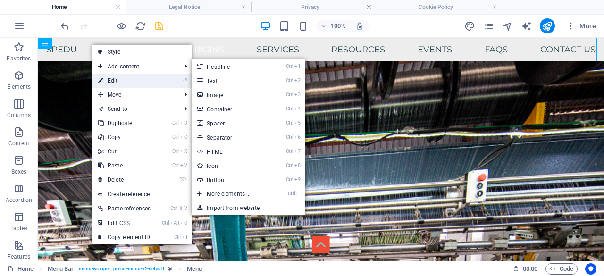
click at [117, 85] on link "⏎ Edit" at bounding box center [125, 81] width 64 height 14
select select
select select "6"
select select
select select "3"
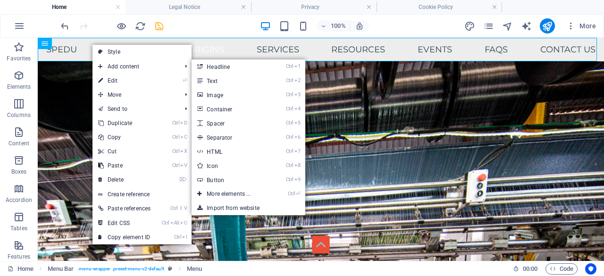
select select
select select "9"
select select
select select "10"
select select
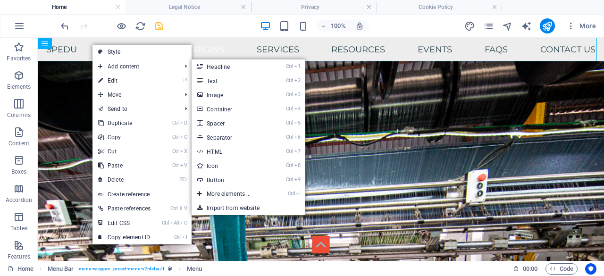
select select "12"
select select
select select "14"
select select
select select "15"
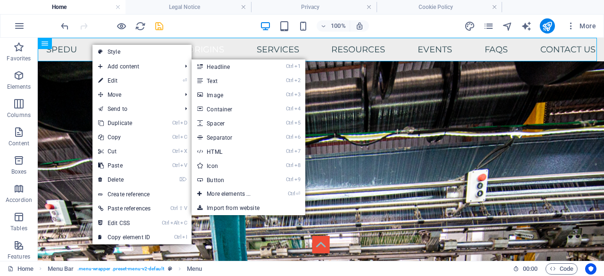
select select
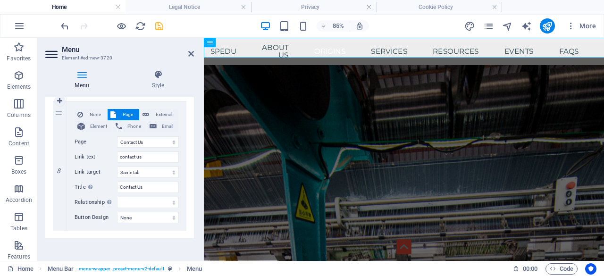
scroll to position [996, 0]
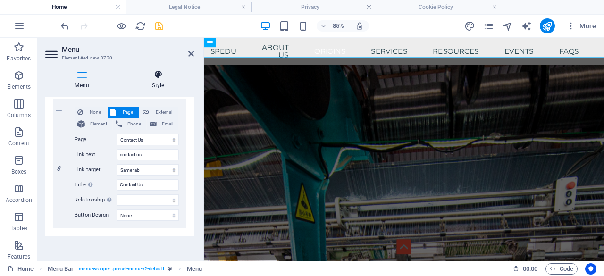
click at [159, 75] on icon at bounding box center [158, 74] width 72 height 9
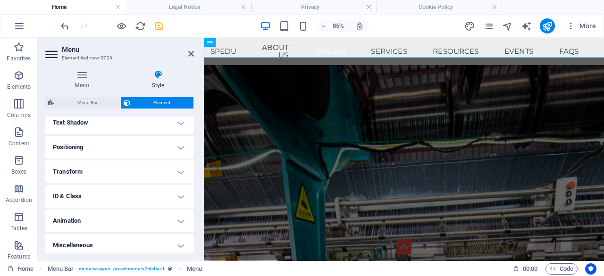
scroll to position [262, 0]
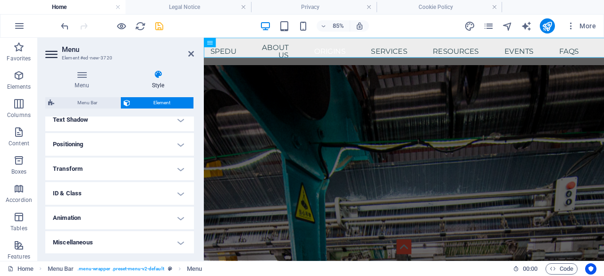
click at [178, 241] on h4 "Miscellaneous" at bounding box center [119, 242] width 149 height 23
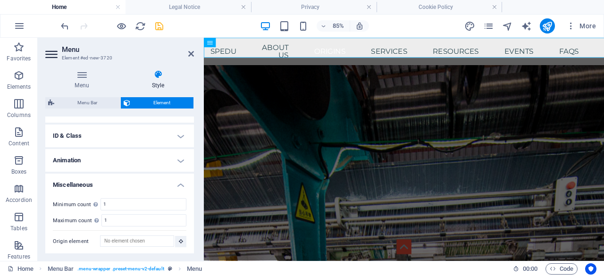
scroll to position [319, 0]
click at [178, 158] on h4 "Animation" at bounding box center [119, 160] width 149 height 23
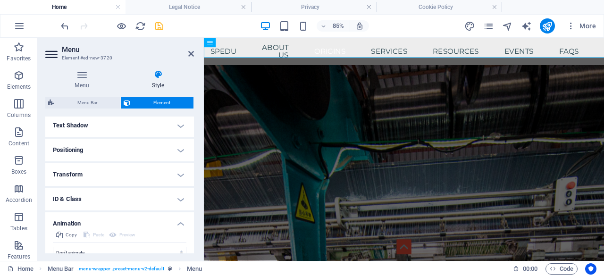
scroll to position [255, 0]
click at [177, 198] on h4 "ID & Class" at bounding box center [119, 199] width 149 height 23
click at [179, 177] on h4 "Transform" at bounding box center [119, 175] width 149 height 23
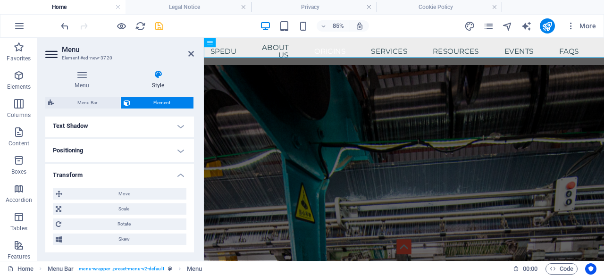
click at [179, 148] on h4 "Positioning" at bounding box center [119, 150] width 149 height 23
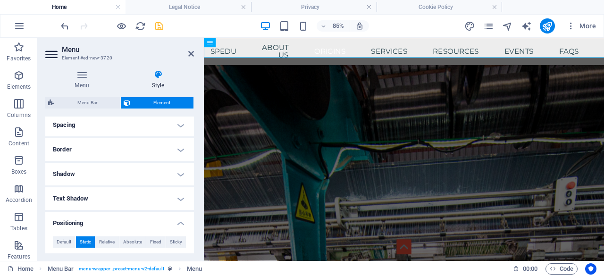
scroll to position [161, 0]
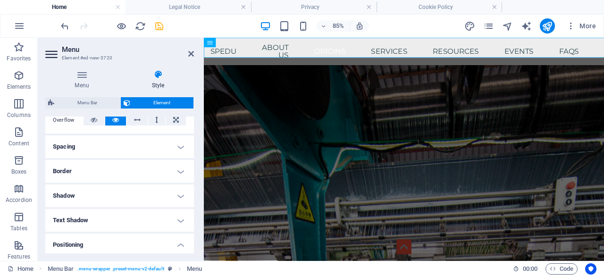
click at [180, 217] on h4 "Text Shadow" at bounding box center [119, 220] width 149 height 23
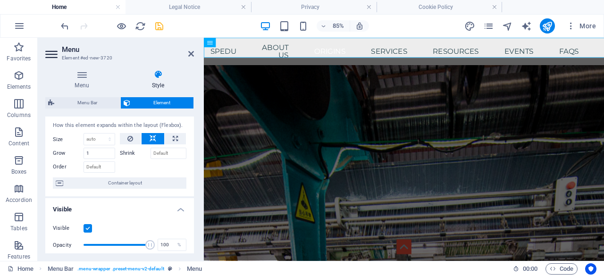
scroll to position [0, 0]
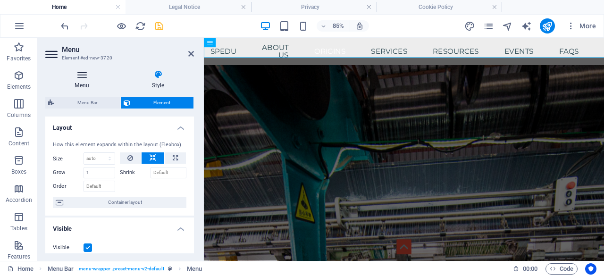
click at [81, 77] on icon at bounding box center [81, 74] width 73 height 9
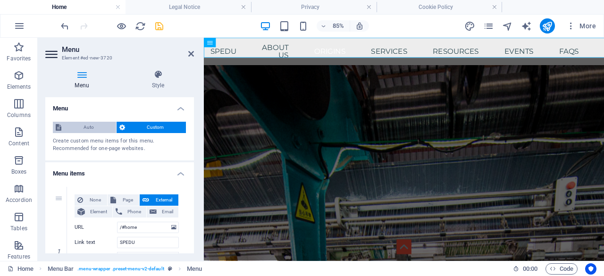
click at [83, 123] on span "Auto" at bounding box center [88, 127] width 49 height 11
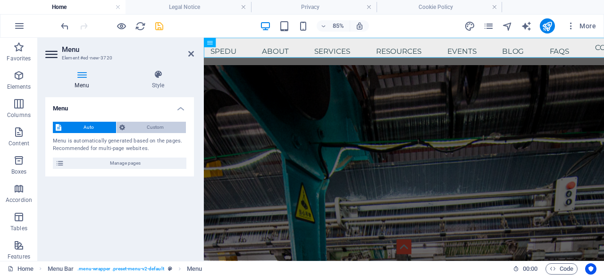
click at [141, 127] on span "Custom" at bounding box center [156, 127] width 56 height 11
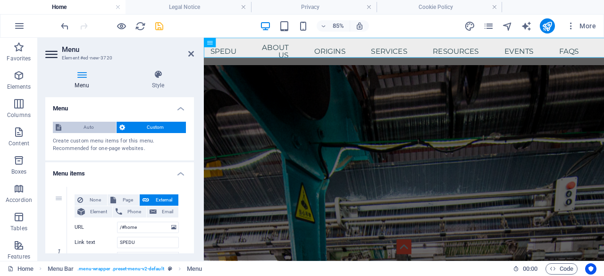
click at [84, 124] on span "Auto" at bounding box center [88, 127] width 49 height 11
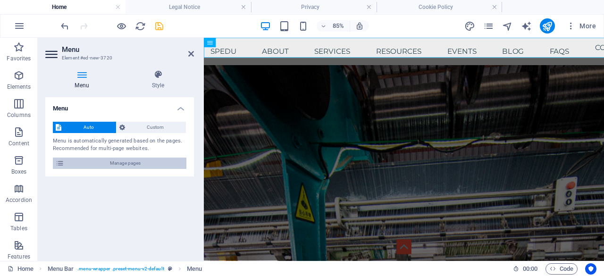
click at [128, 164] on span "Manage pages" at bounding box center [125, 163] width 117 height 11
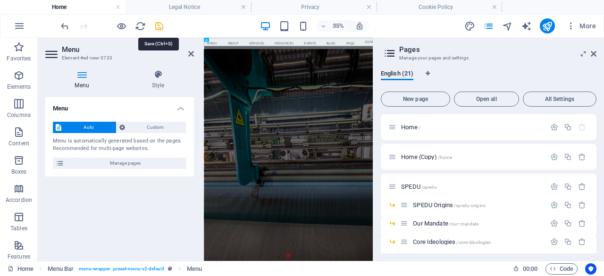
click at [159, 26] on icon "save" at bounding box center [159, 26] width 11 height 11
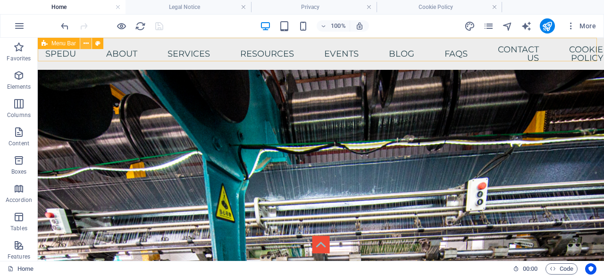
click at [85, 44] on icon at bounding box center [86, 44] width 5 height 10
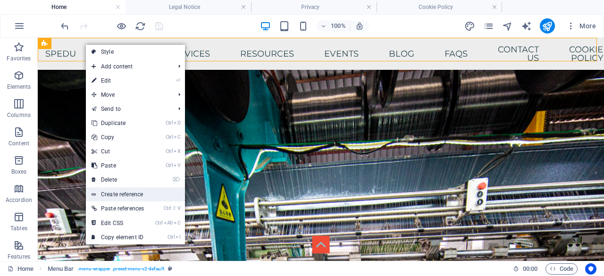
click at [140, 192] on link "Create reference" at bounding box center [135, 194] width 99 height 14
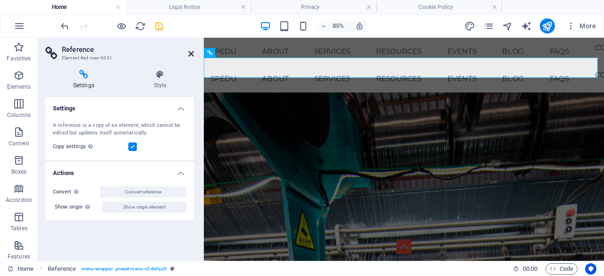
click at [191, 52] on icon at bounding box center [191, 54] width 6 height 8
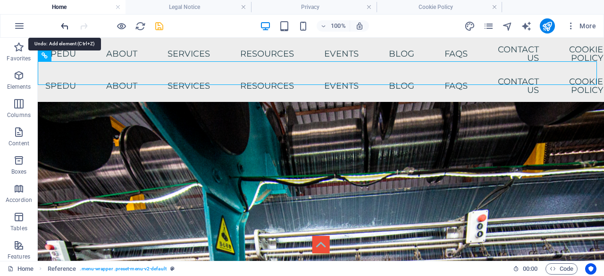
click at [65, 27] on icon "undo" at bounding box center [64, 26] width 11 height 11
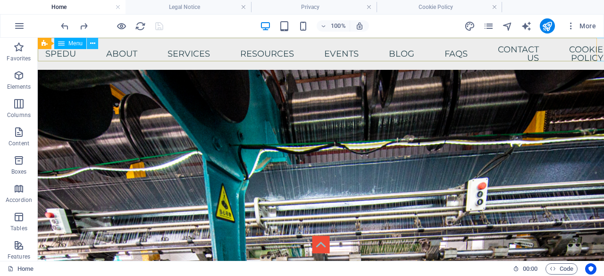
click at [91, 43] on icon at bounding box center [92, 44] width 5 height 10
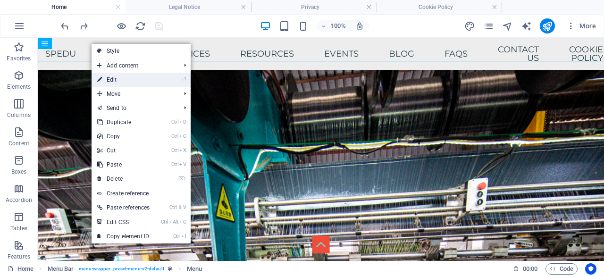
click at [135, 76] on link "⏎ Edit" at bounding box center [124, 80] width 64 height 14
